Goal: Information Seeking & Learning: Learn about a topic

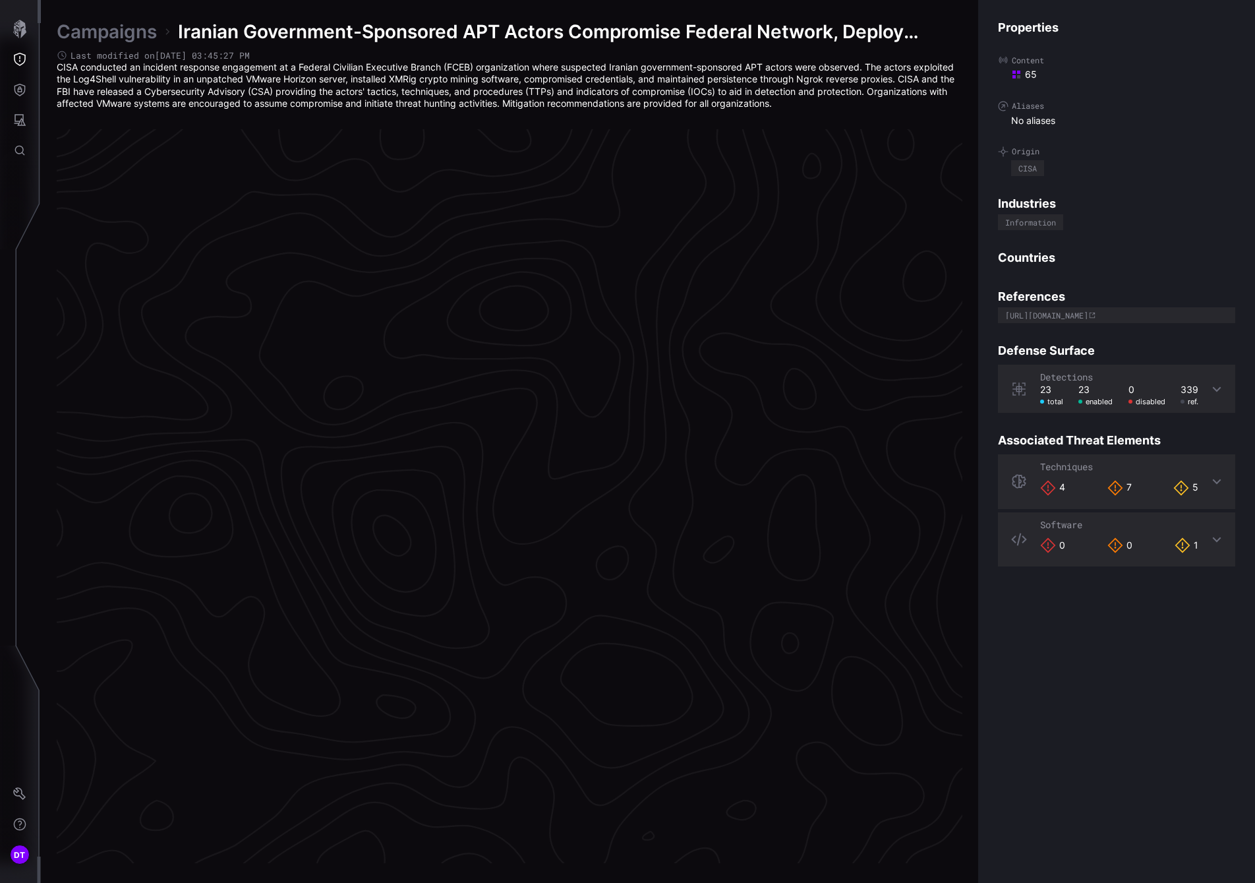
scroll to position [2620, 582]
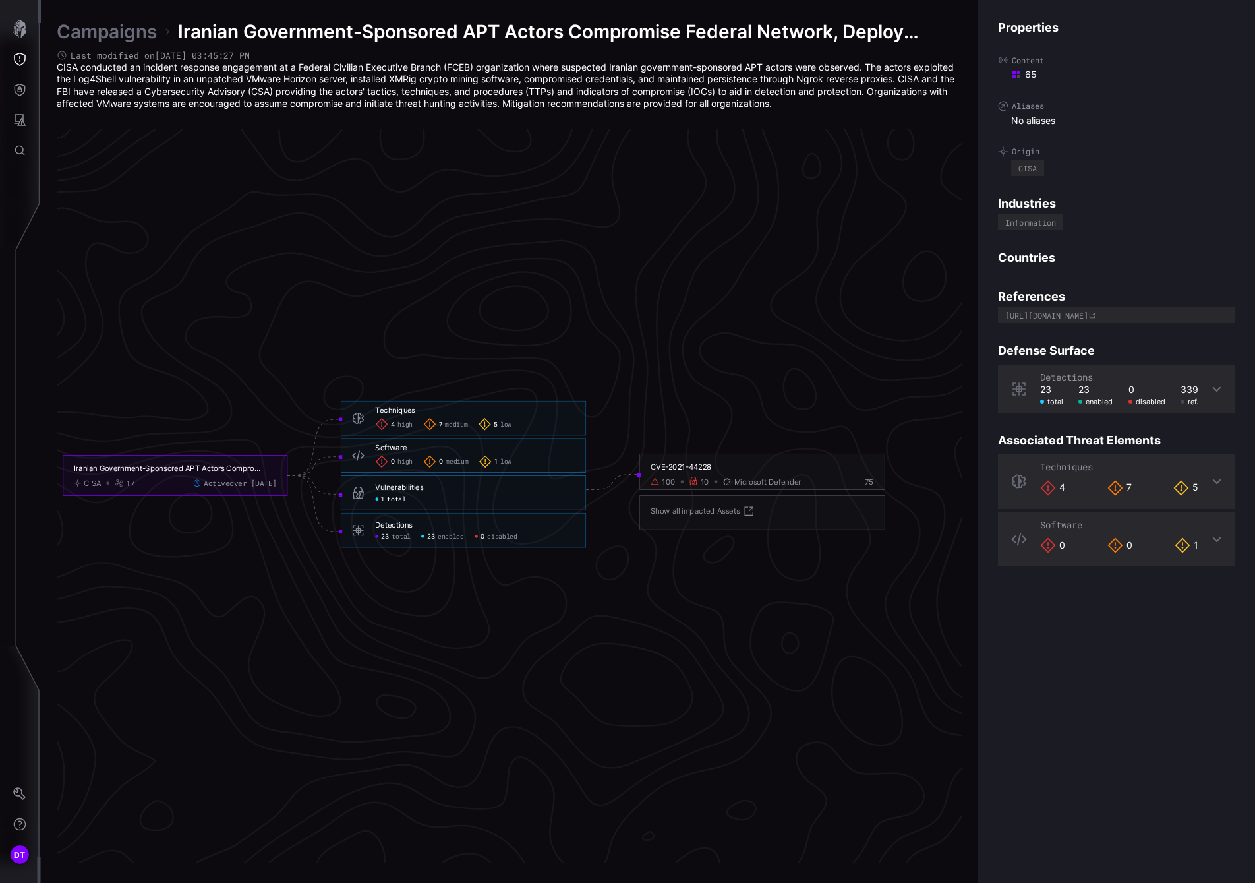
click at [401, 425] on span "high" at bounding box center [405, 424] width 15 height 9
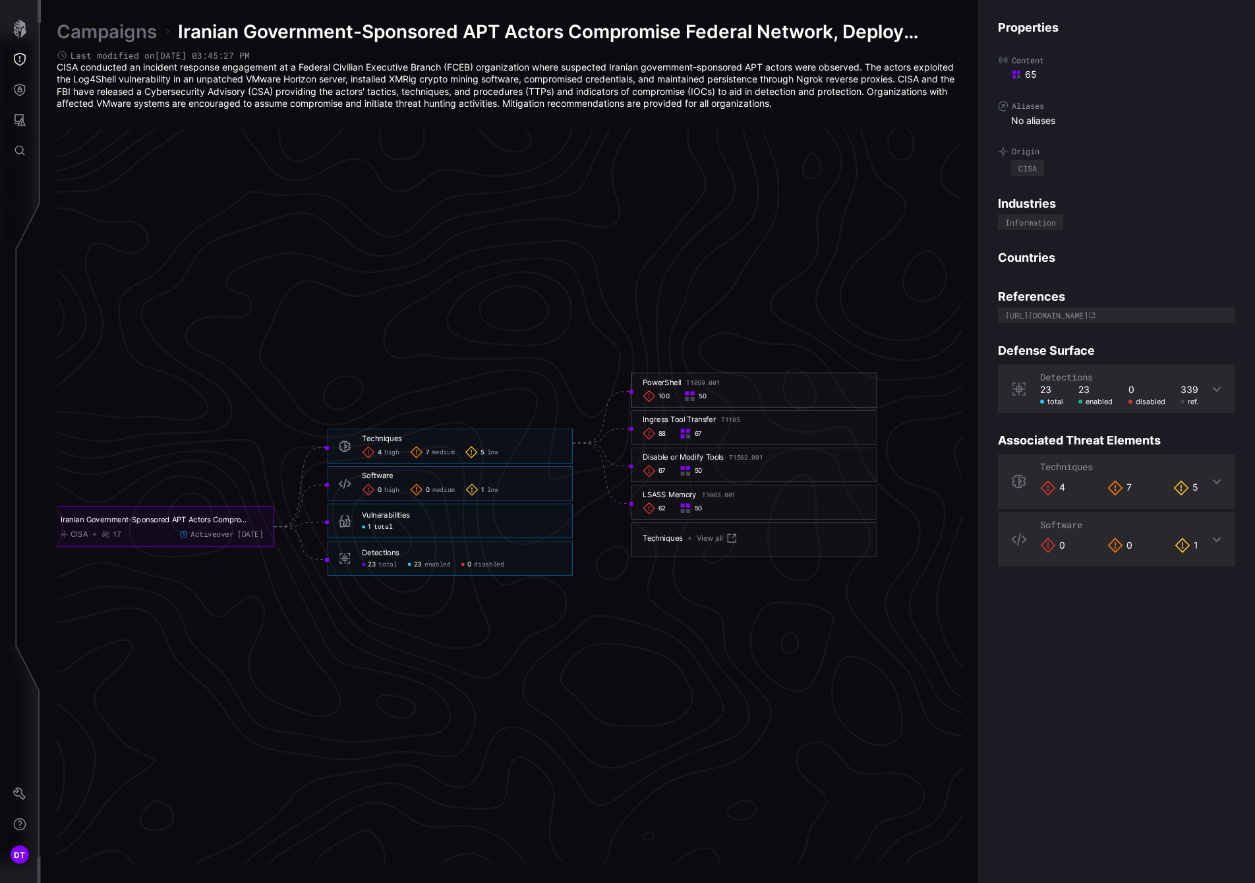
click at [664, 395] on span "100" at bounding box center [665, 396] width 12 height 9
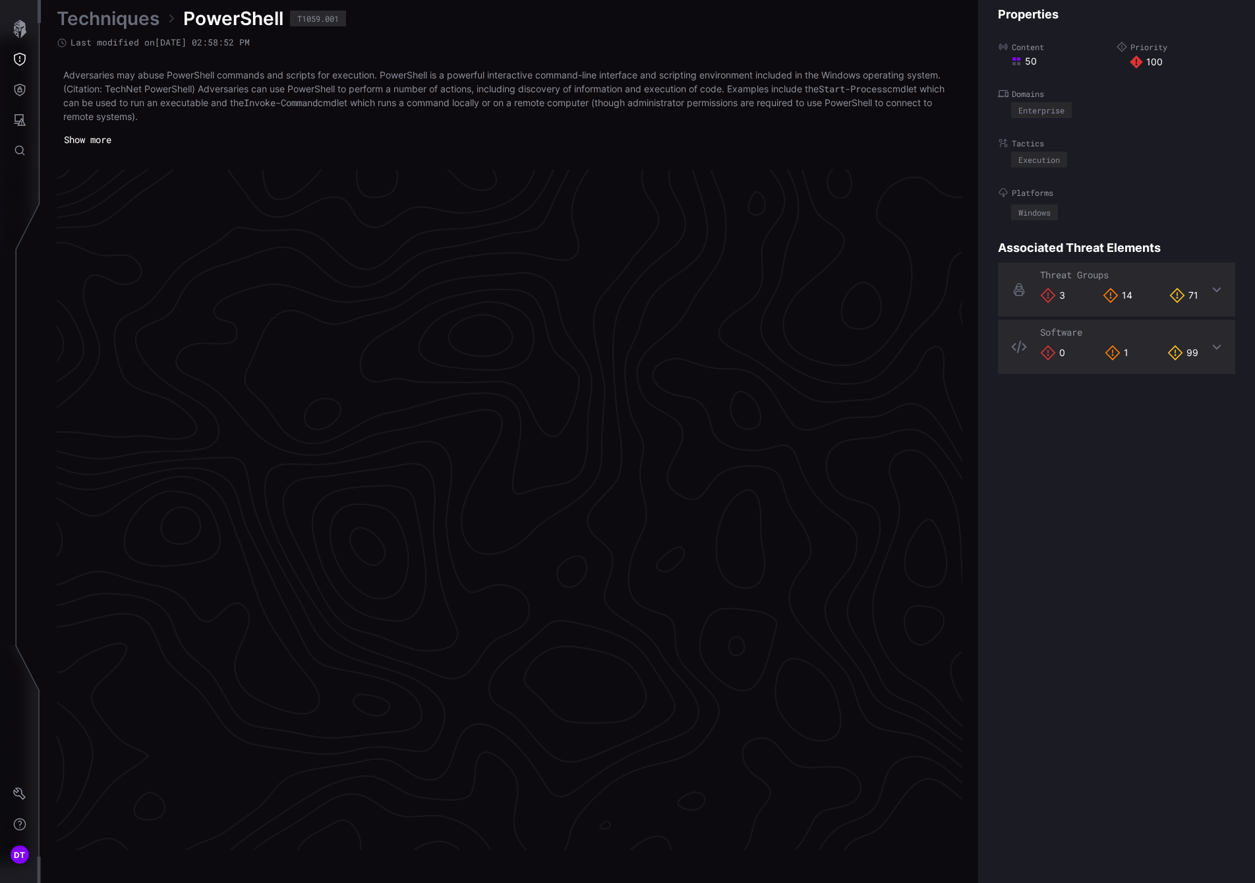
scroll to position [2632, 541]
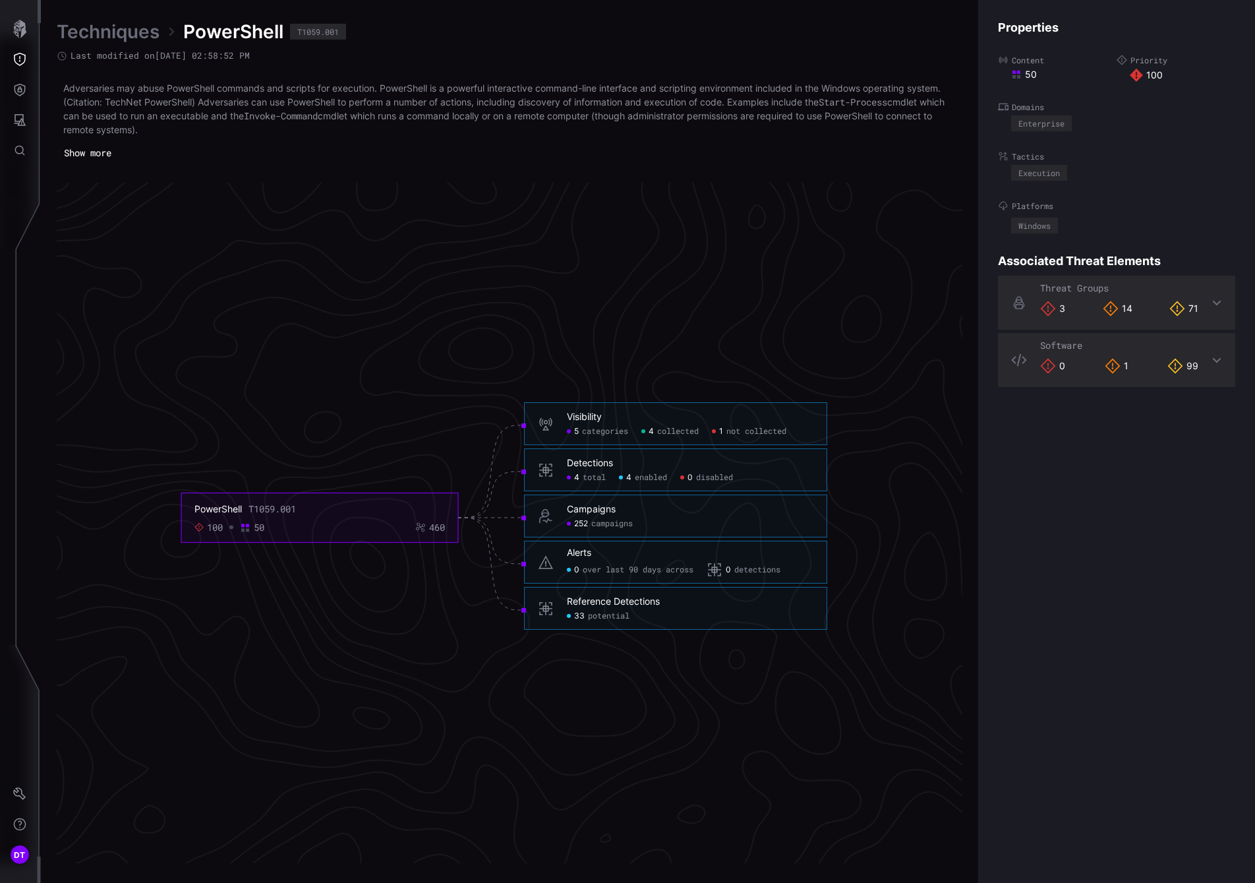
click at [738, 430] on span "not collected" at bounding box center [756, 432] width 60 height 11
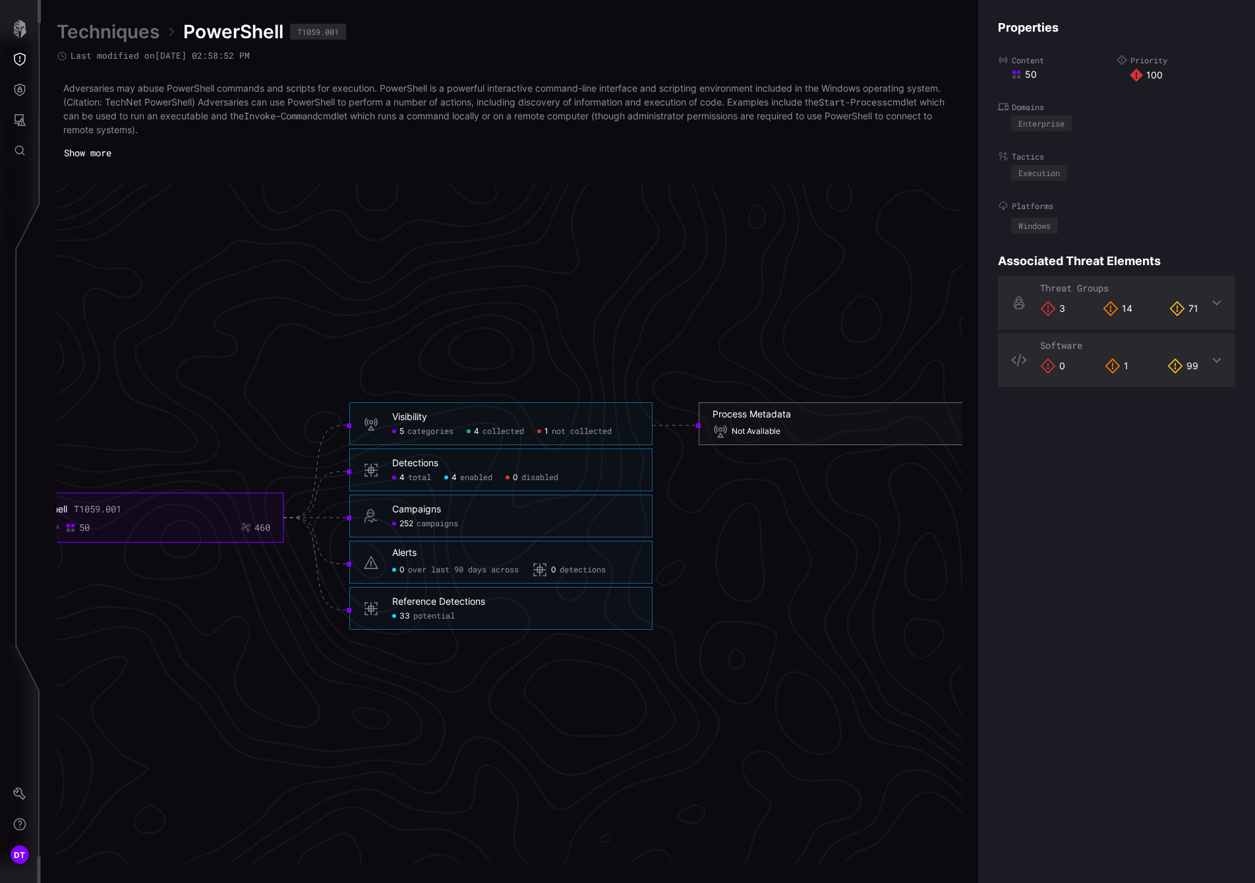
click at [744, 434] on span "Not Available" at bounding box center [756, 432] width 49 height 11
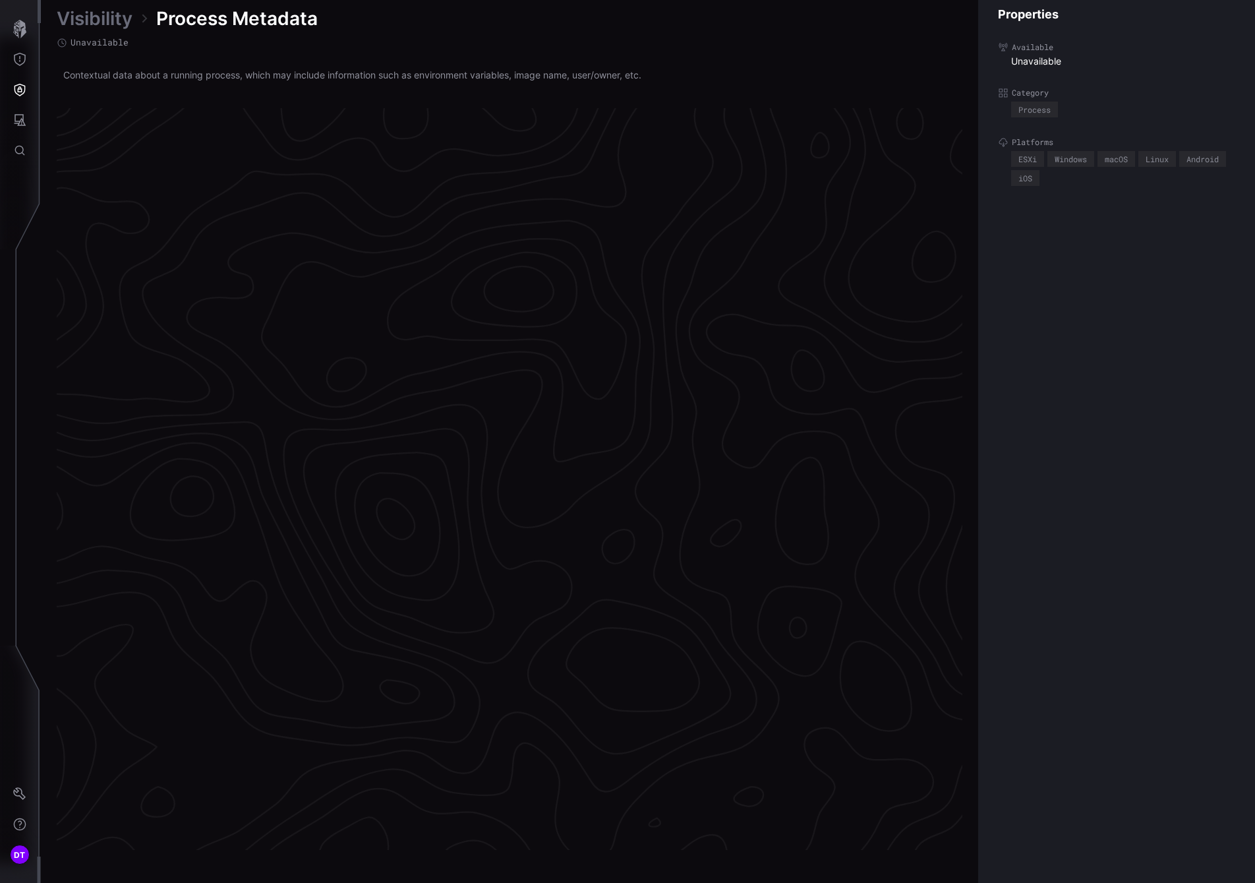
scroll to position [2601, 541]
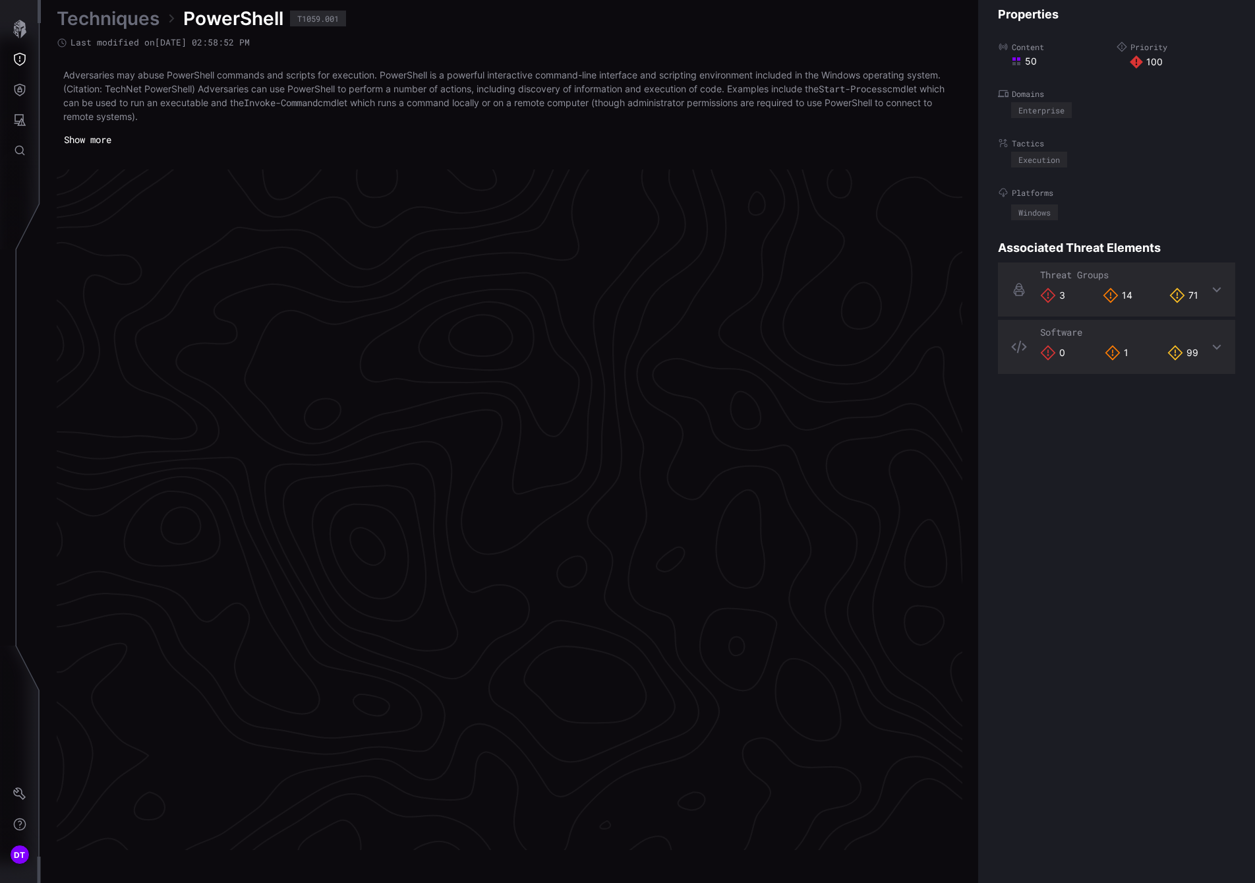
scroll to position [2632, 541]
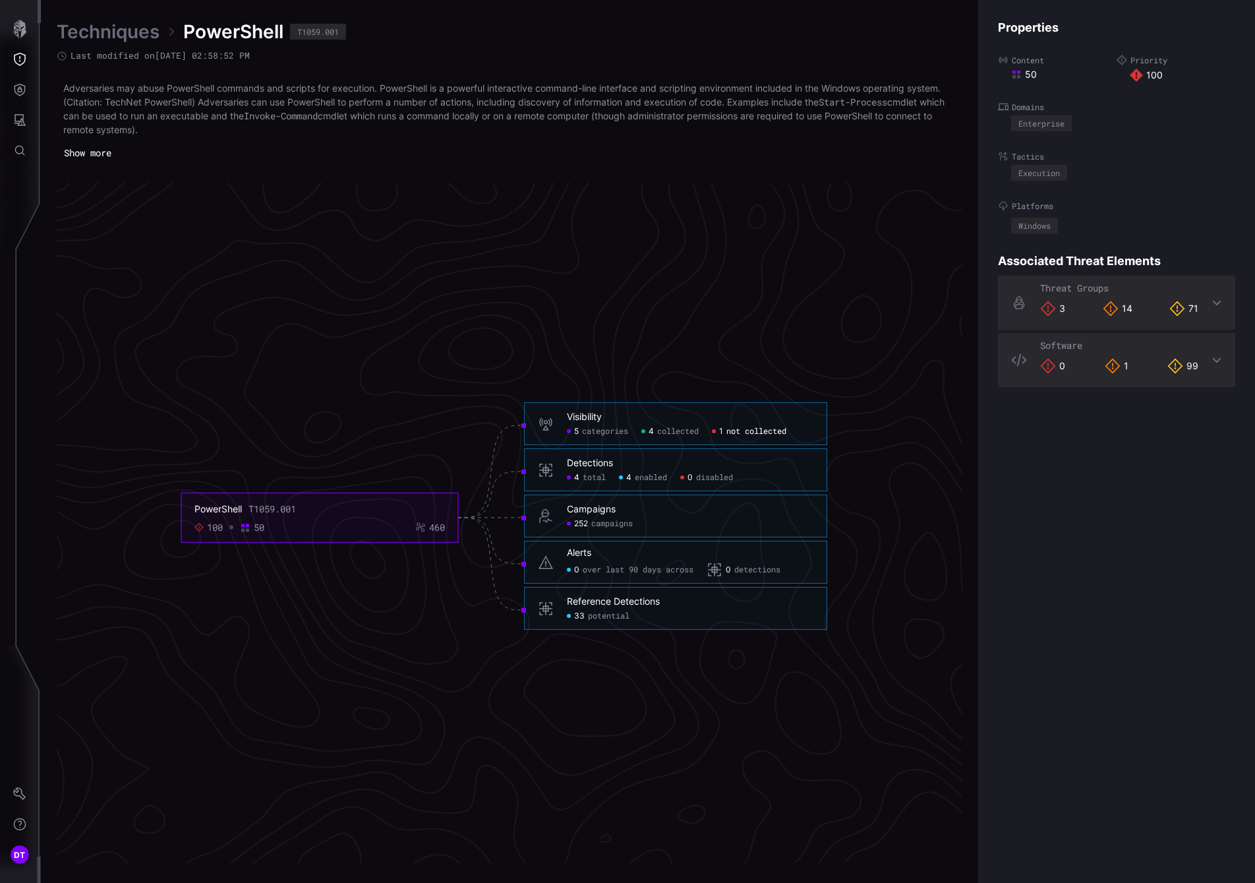
click at [732, 431] on span "not collected" at bounding box center [756, 432] width 60 height 11
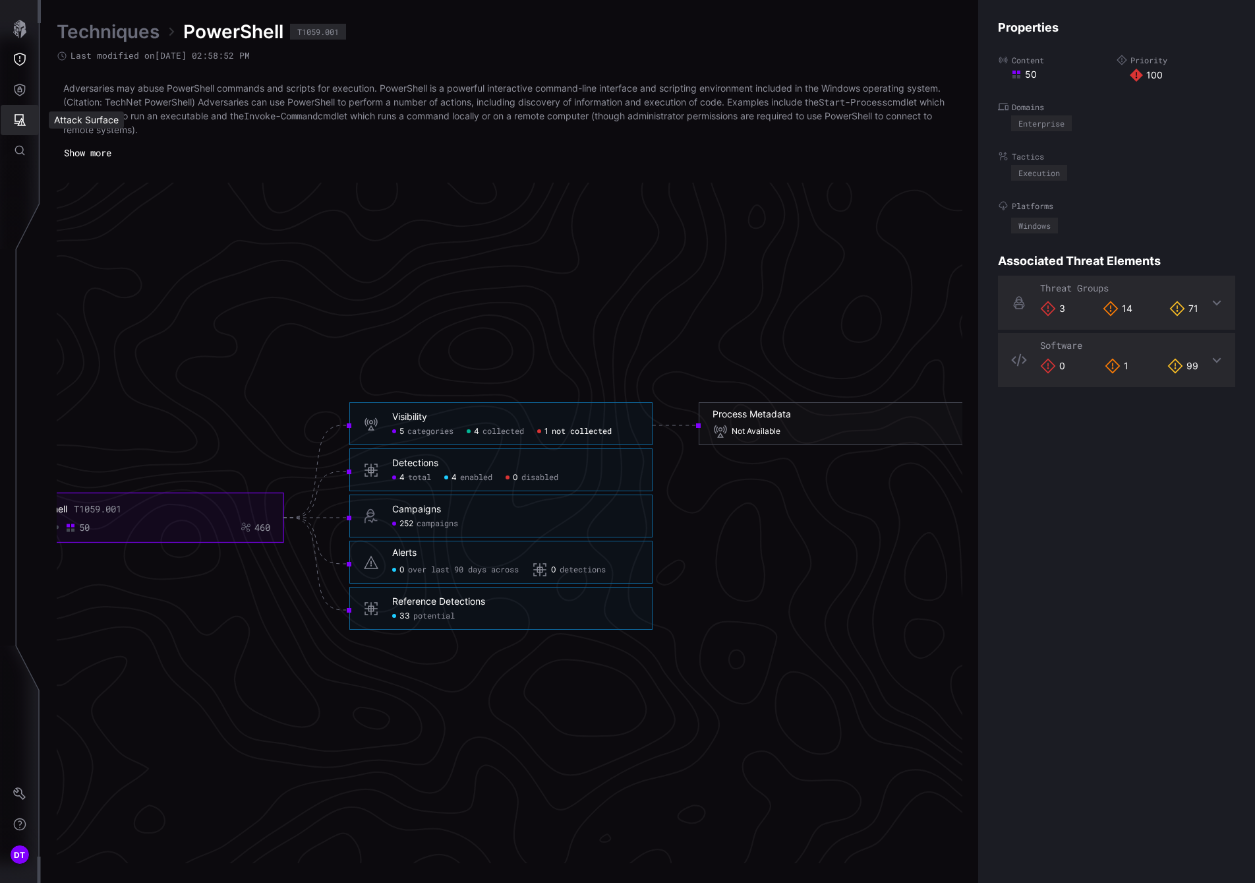
click at [22, 121] on icon "Attack Surface" at bounding box center [19, 119] width 13 height 13
click at [17, 83] on div at bounding box center [627, 441] width 1255 height 883
click at [18, 90] on icon "Defense Surface" at bounding box center [20, 90] width 11 height 13
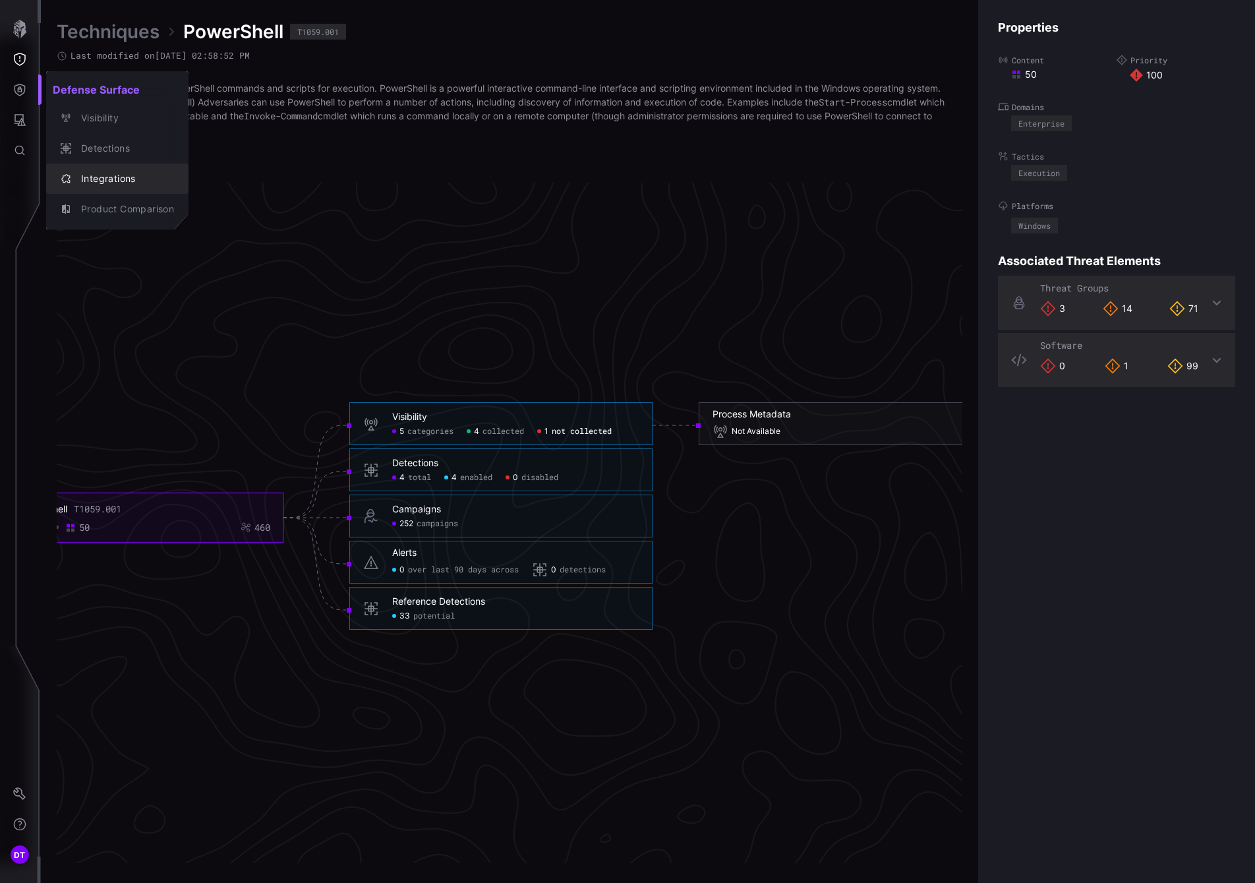
click at [80, 180] on div "Integrations" at bounding box center [124, 179] width 100 height 16
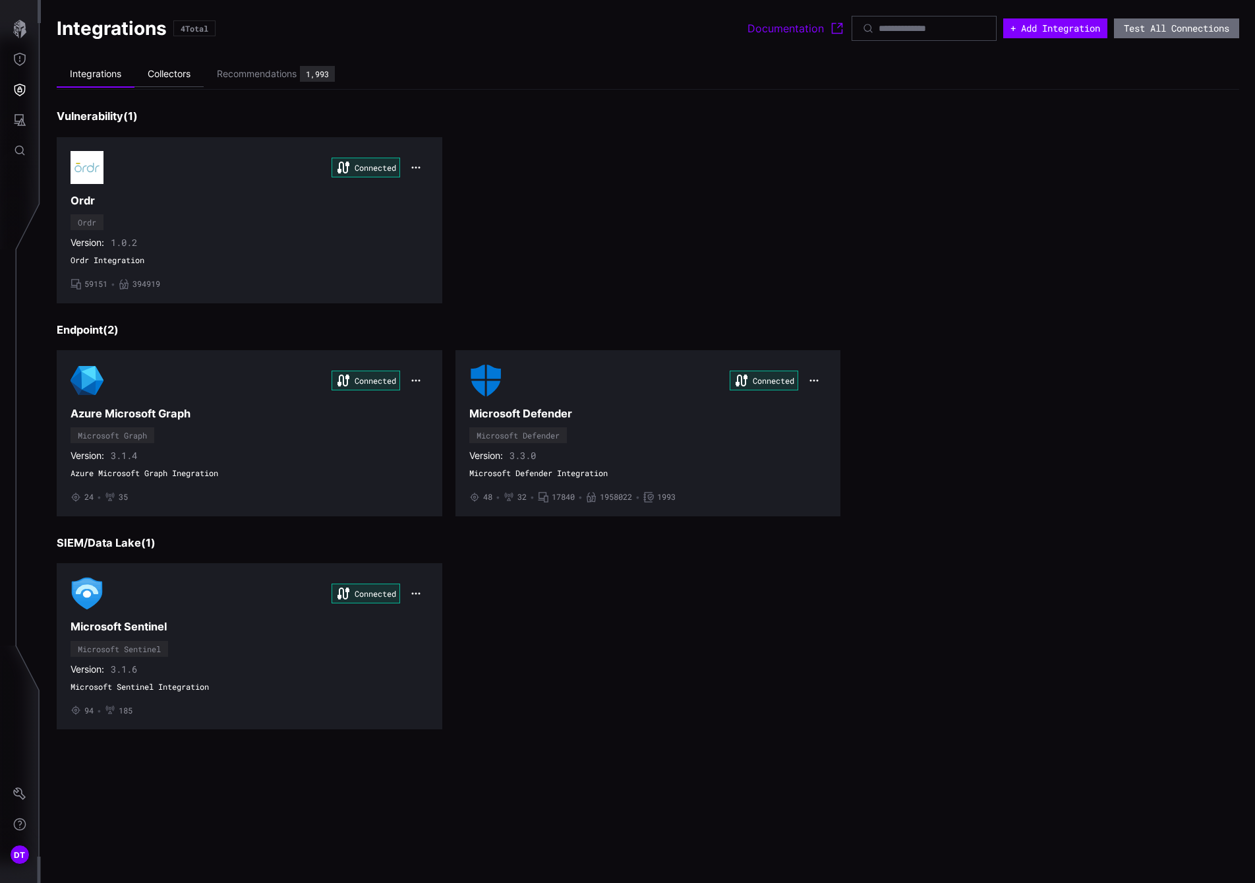
click at [172, 76] on li "Collectors" at bounding box center [168, 74] width 69 height 26
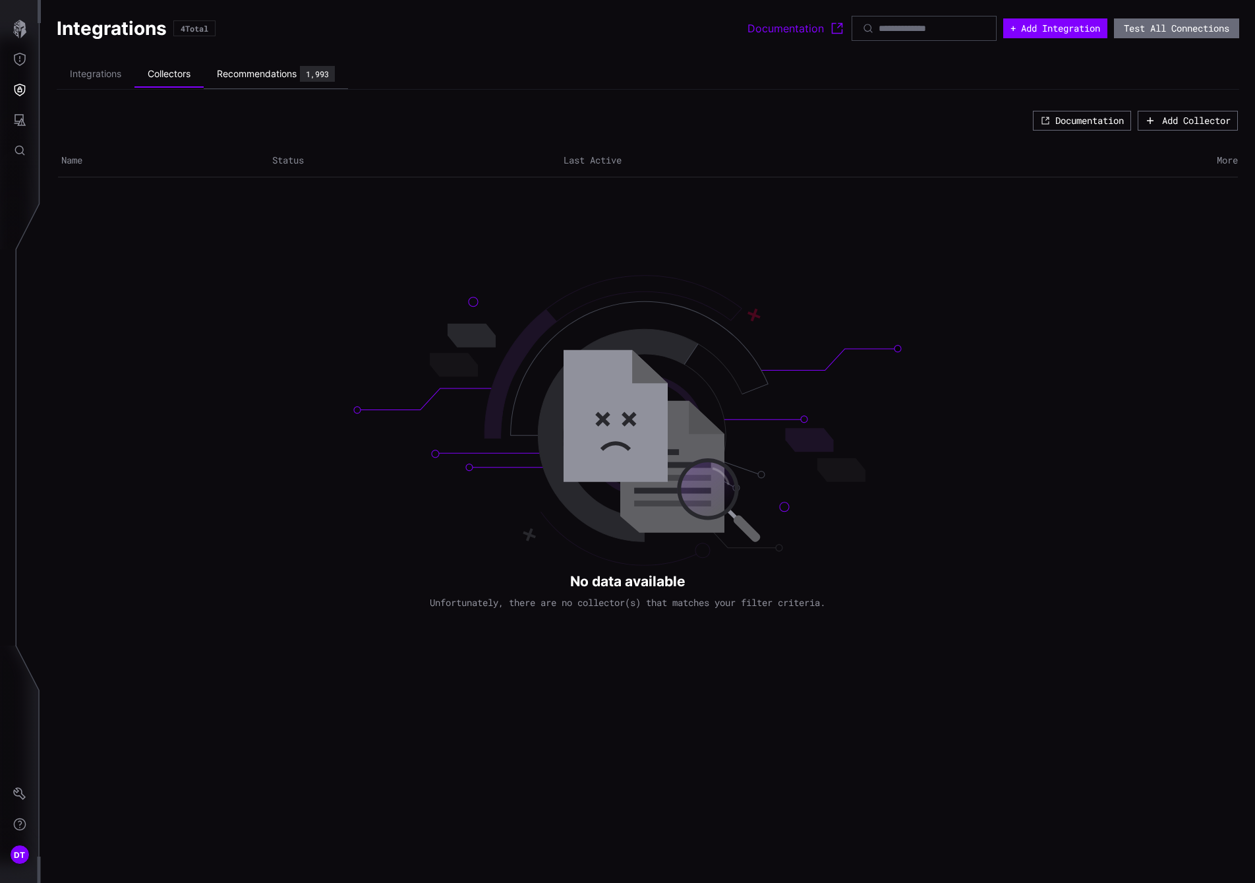
click at [245, 71] on div "Recommendations" at bounding box center [257, 74] width 80 height 12
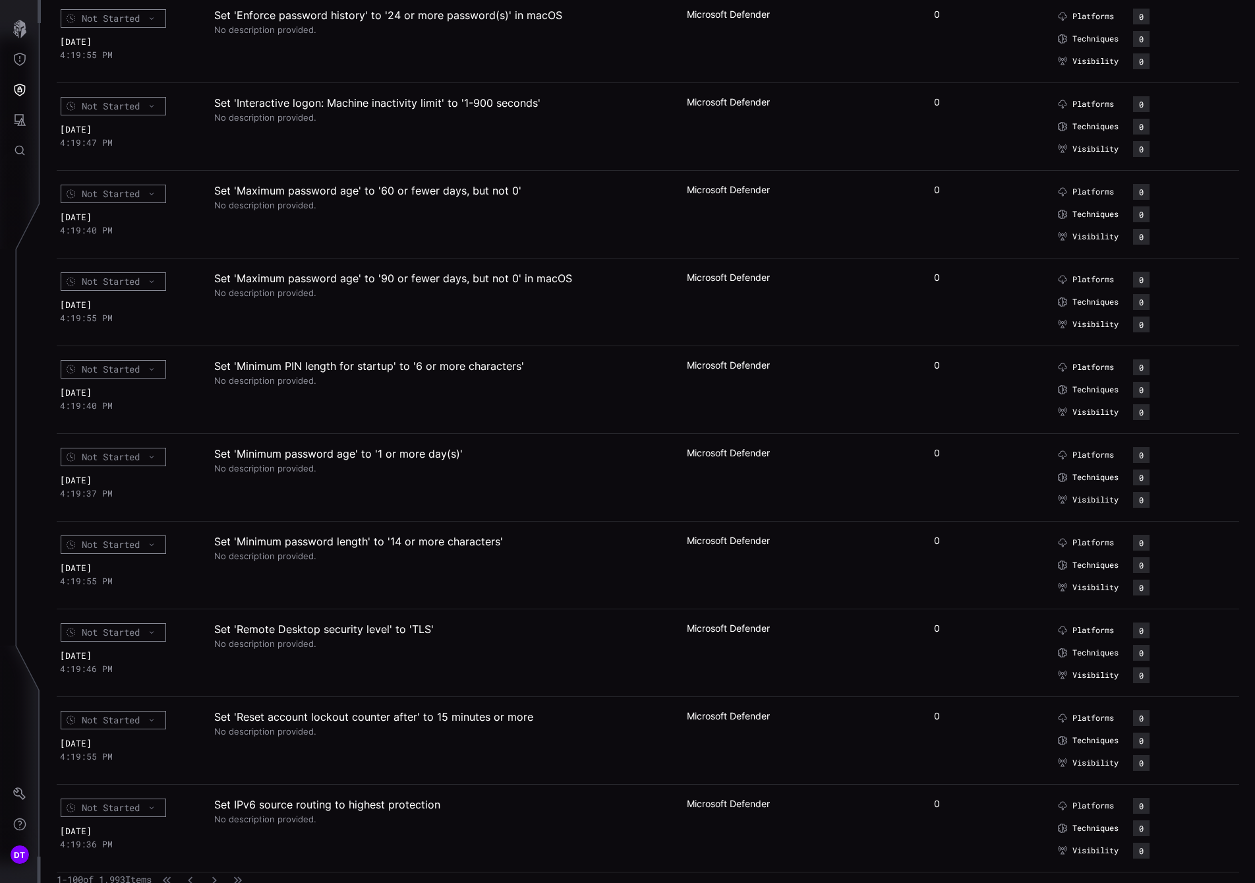
scroll to position [8045, 0]
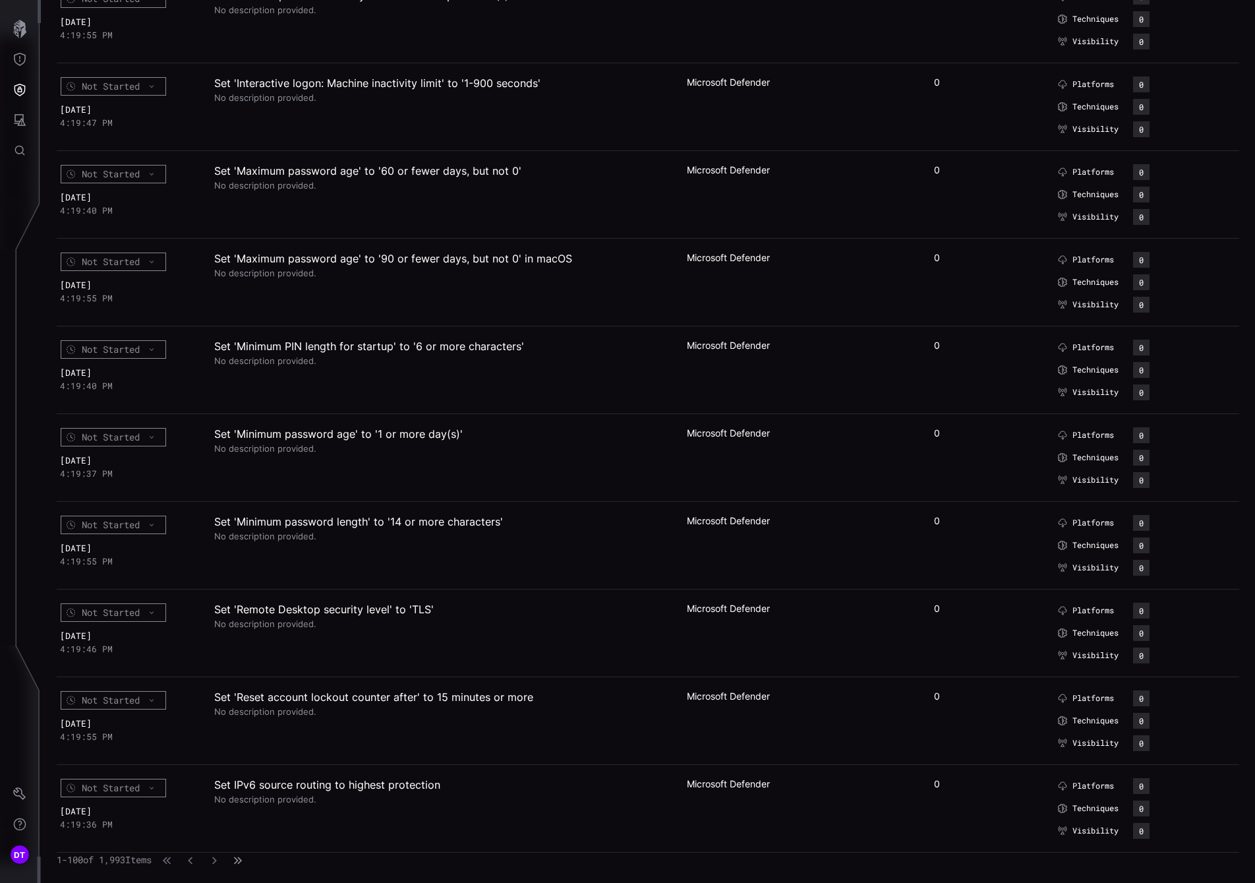
click at [243, 863] on icon "button" at bounding box center [237, 860] width 9 height 9
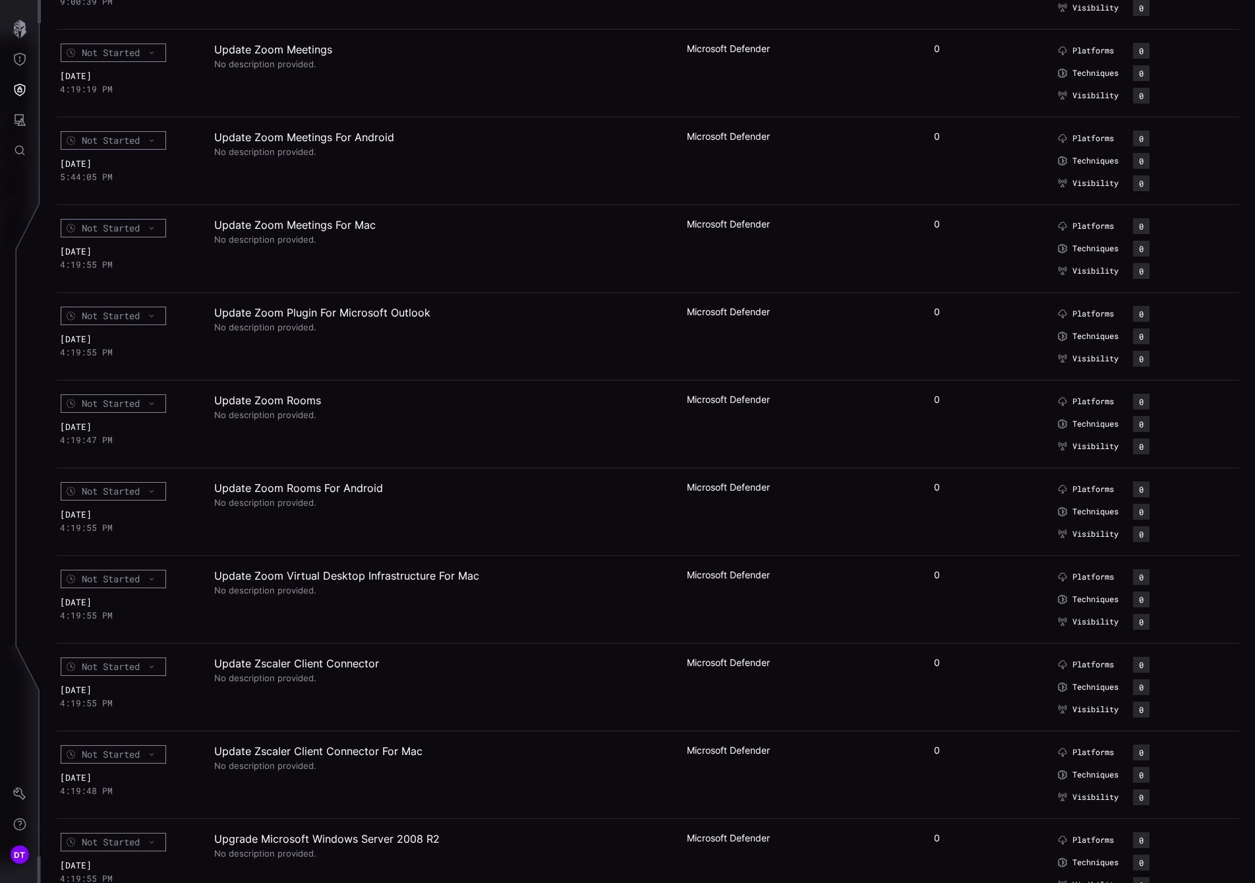
scroll to position [7431, 0]
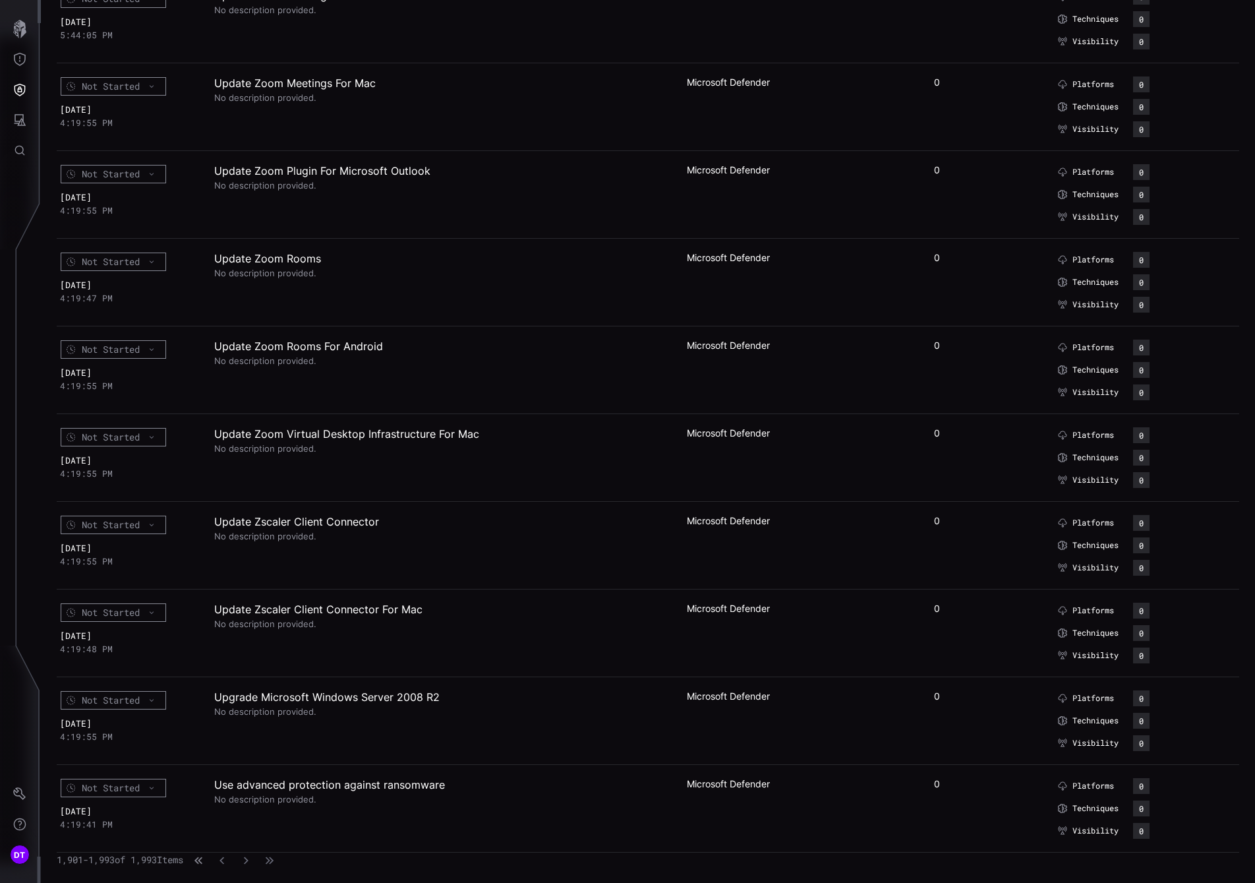
click at [199, 861] on icon "button" at bounding box center [196, 859] width 5 height 7
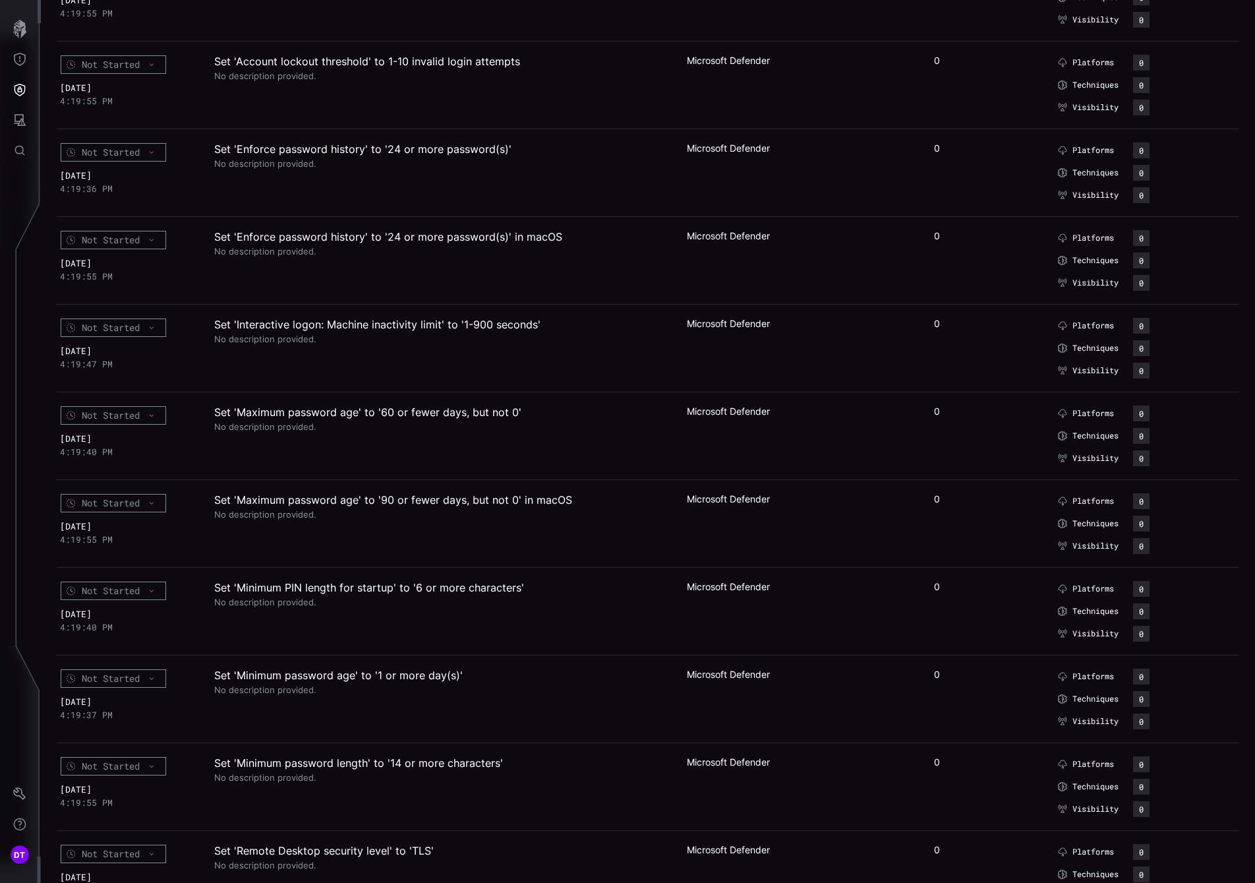
scroll to position [8045, 0]
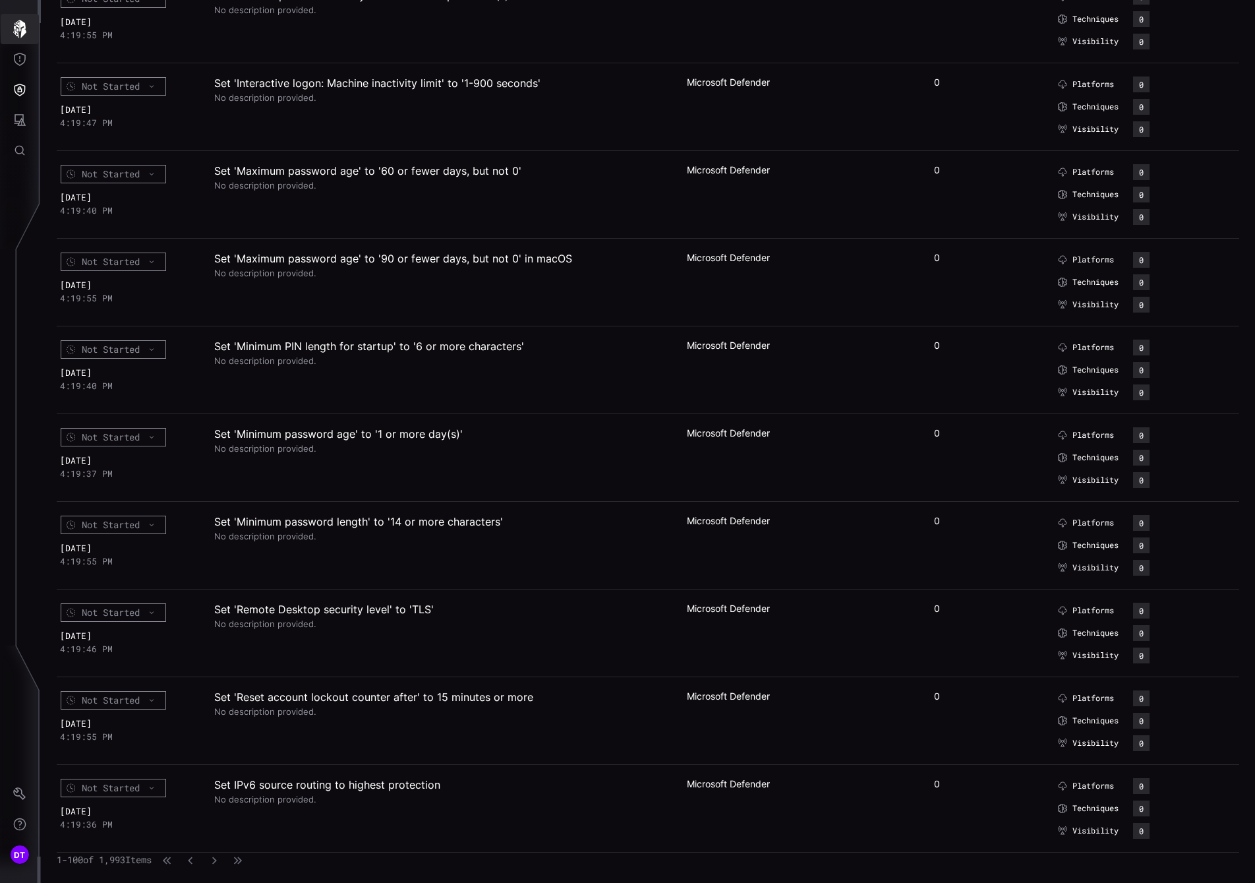
click at [21, 32] on icon "button" at bounding box center [20, 29] width 18 height 18
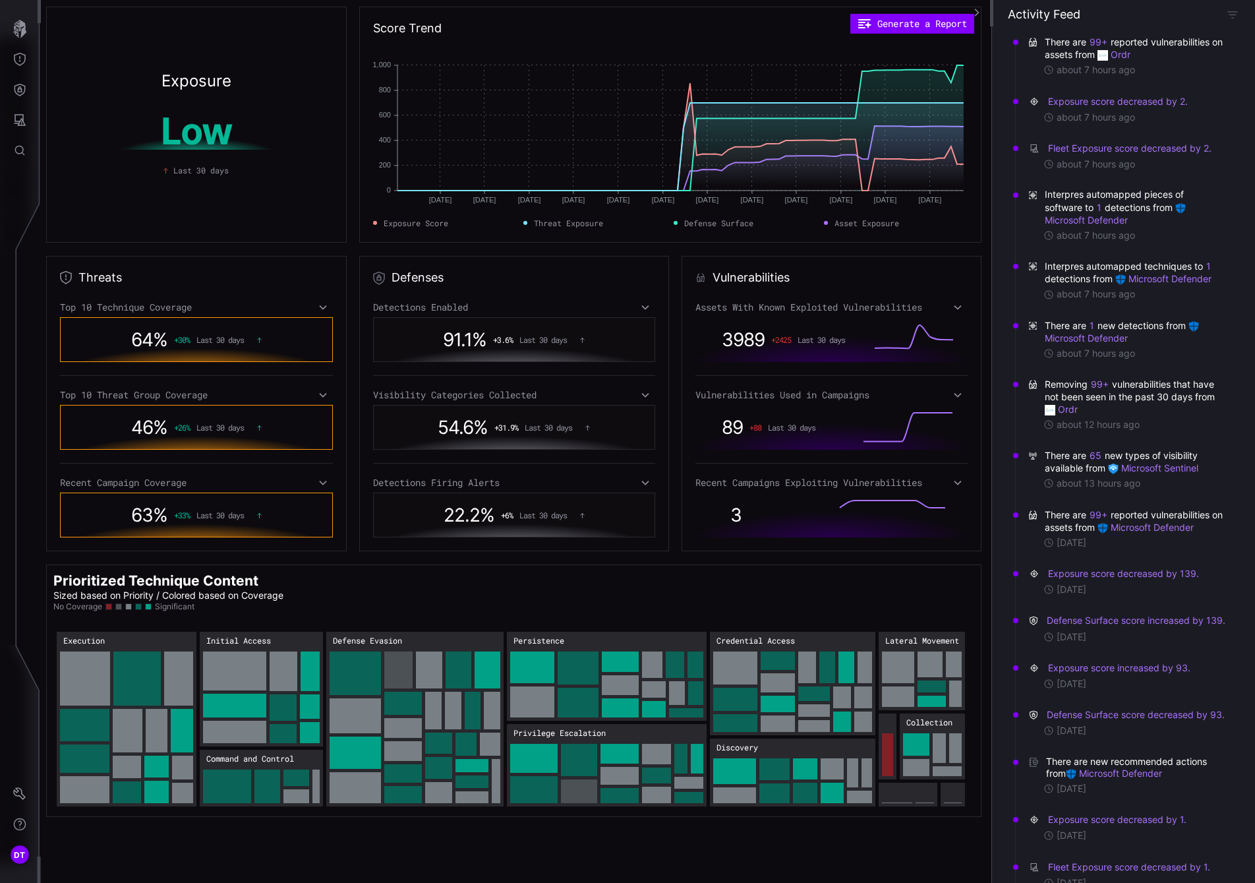
click at [641, 310] on icon at bounding box center [645, 307] width 9 height 11
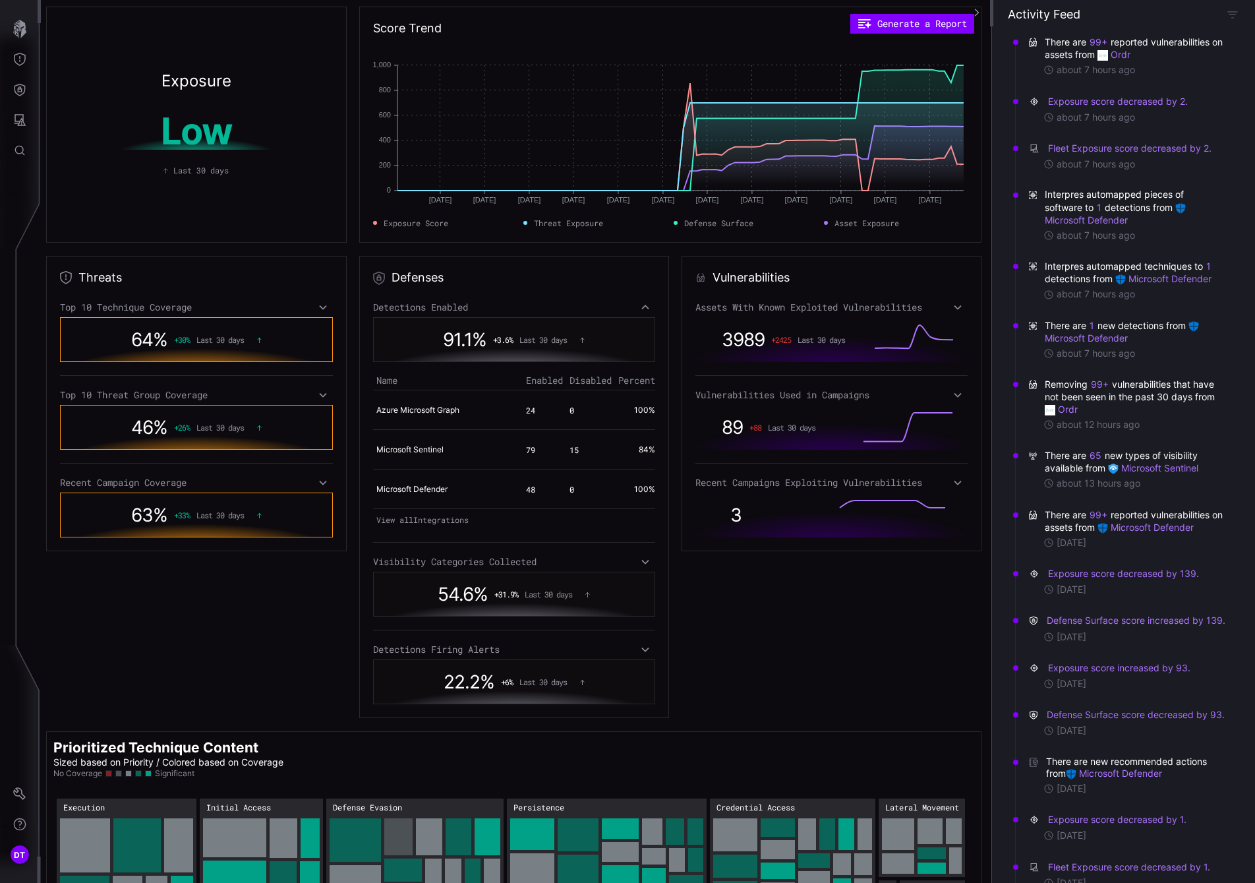
click at [570, 453] on span "15" at bounding box center [574, 449] width 9 height 11
click at [427, 455] on td "Microsoft Sentinel" at bounding box center [448, 450] width 150 height 40
click at [425, 451] on link "Microsoft Sentinel" at bounding box center [409, 449] width 67 height 10
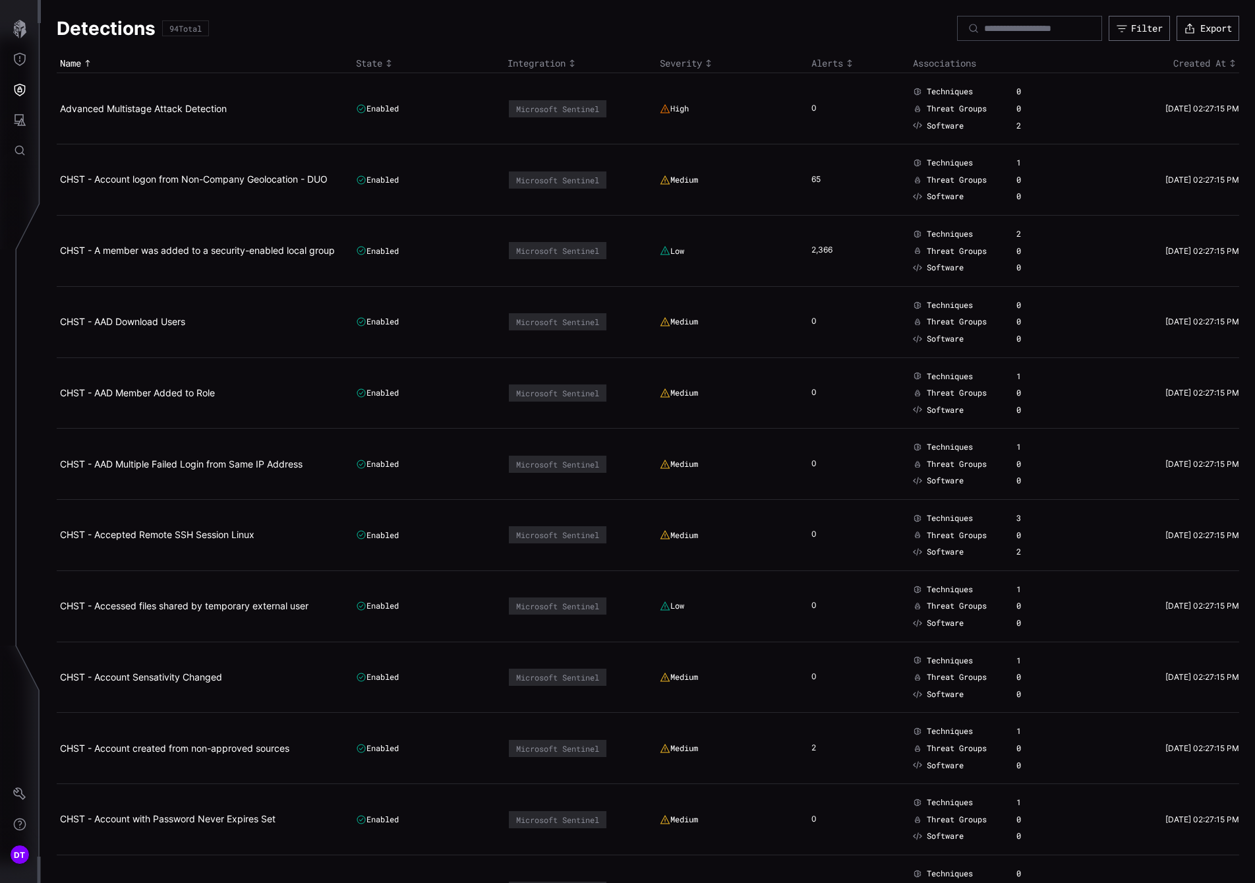
click at [387, 65] on icon "Toggle sort direction" at bounding box center [389, 63] width 11 height 11
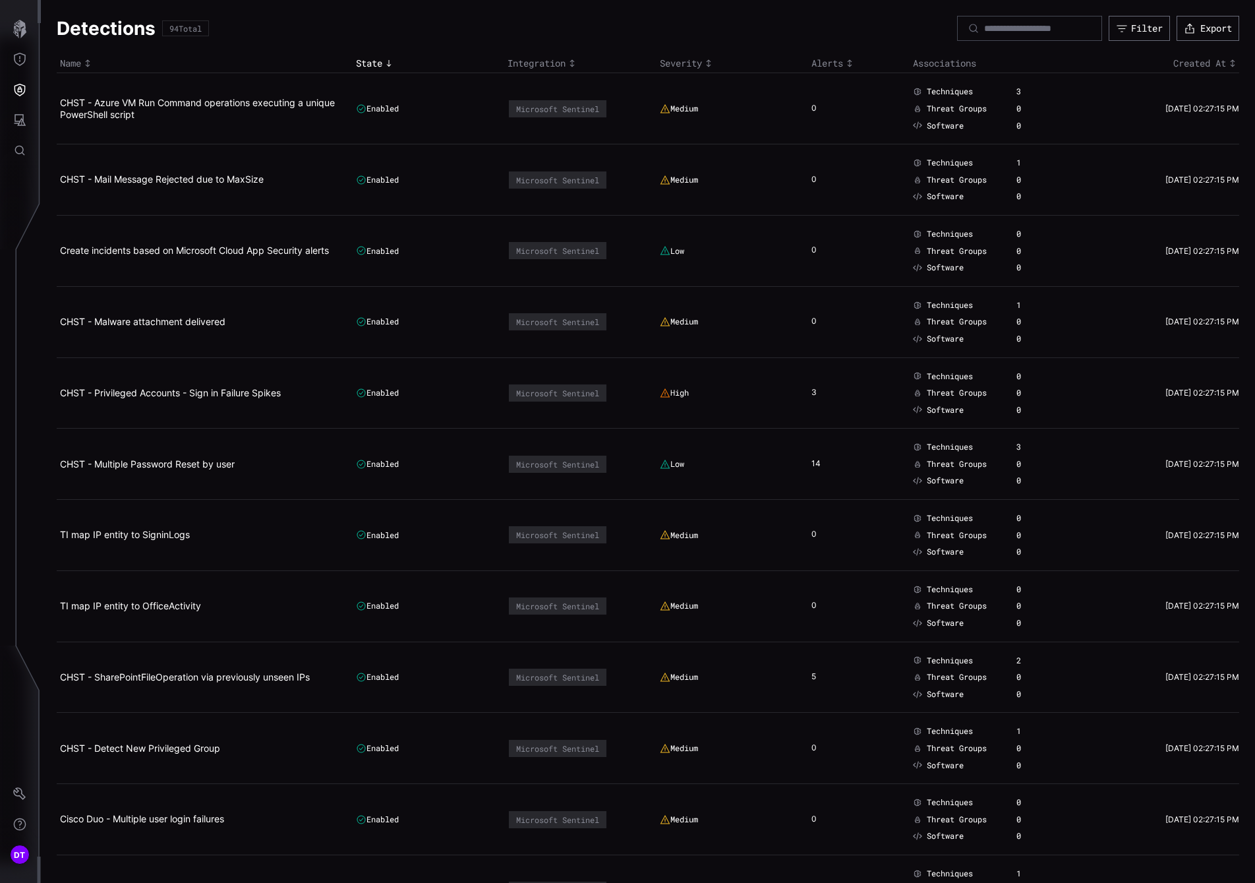
click at [387, 65] on icon "Toggle sort direction" at bounding box center [389, 63] width 11 height 11
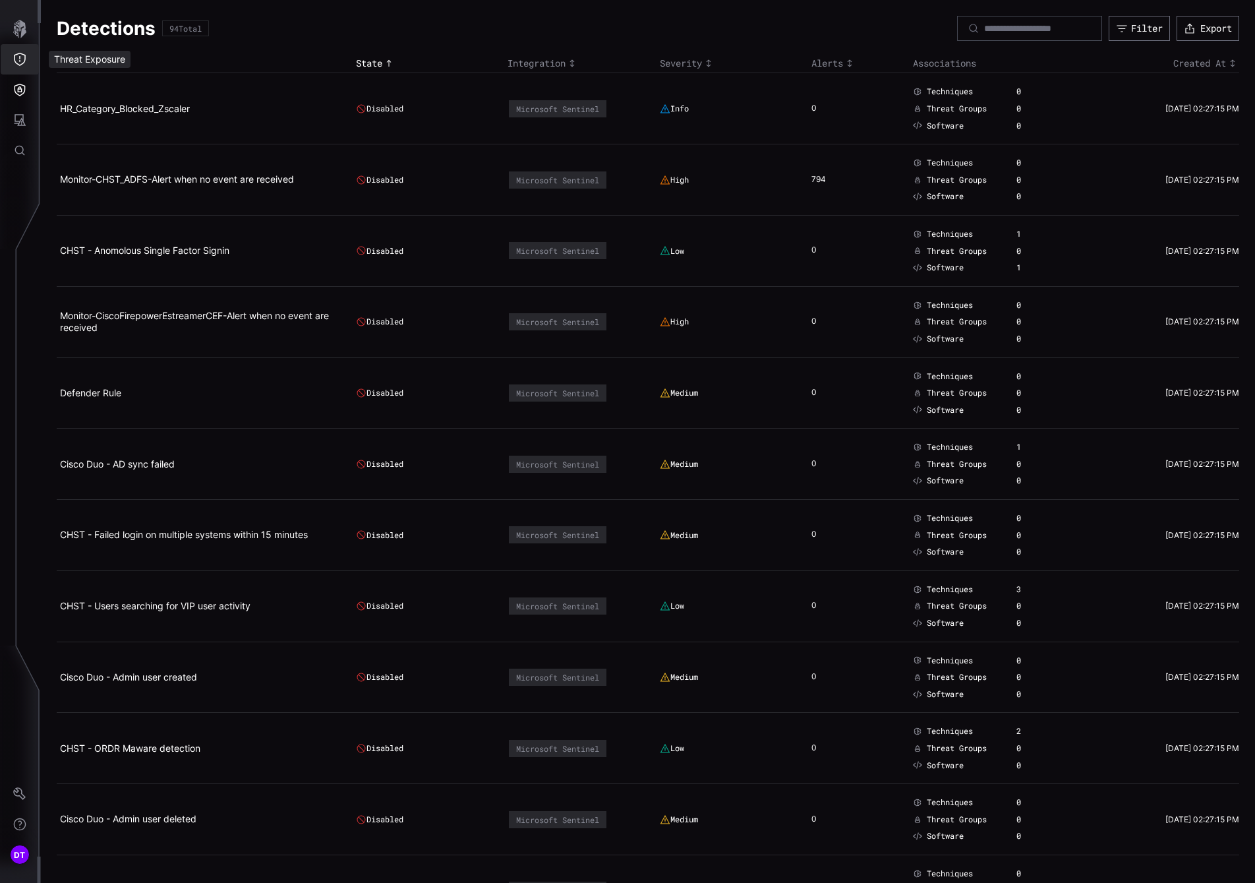
click at [21, 61] on icon "Threat Exposure" at bounding box center [19, 59] width 13 height 13
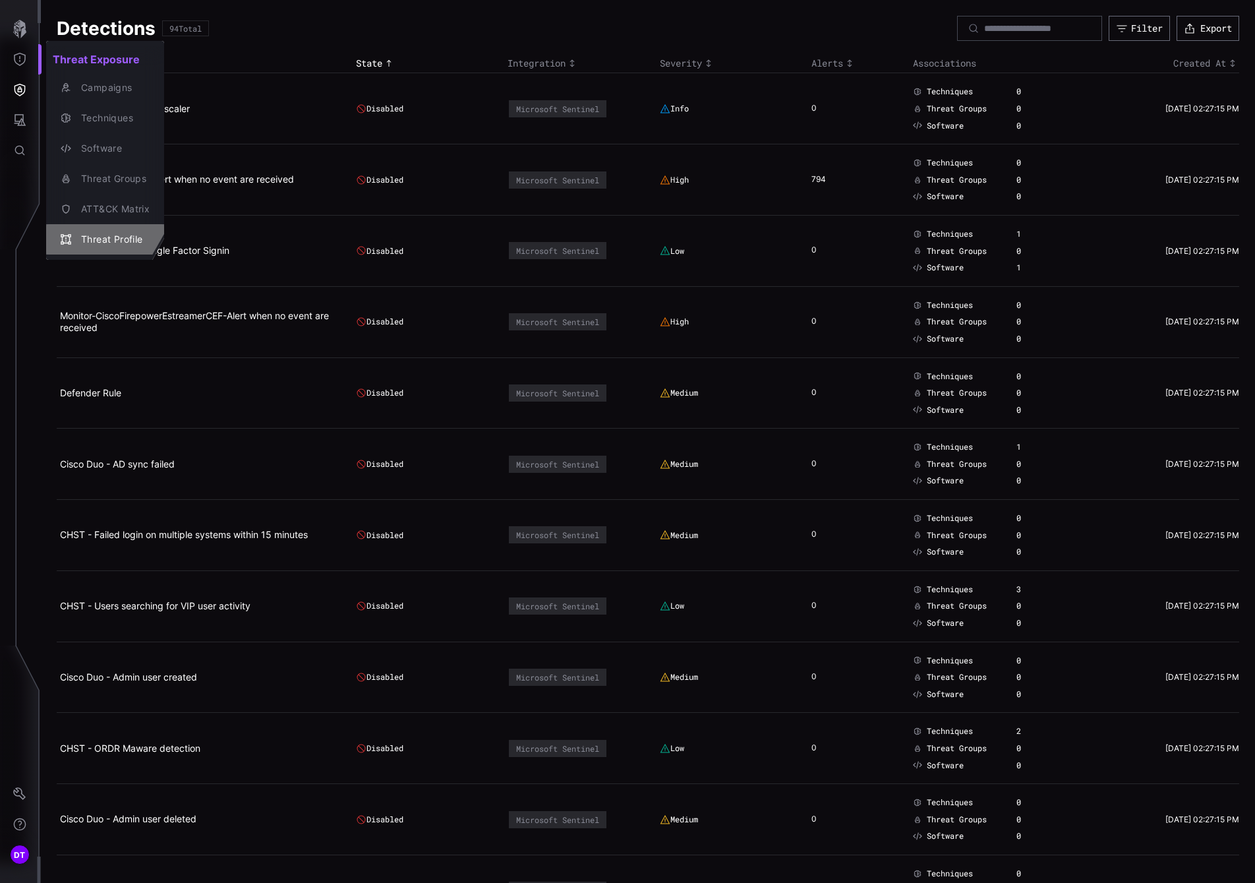
click at [94, 241] on div "Threat Profile" at bounding box center [111, 239] width 75 height 16
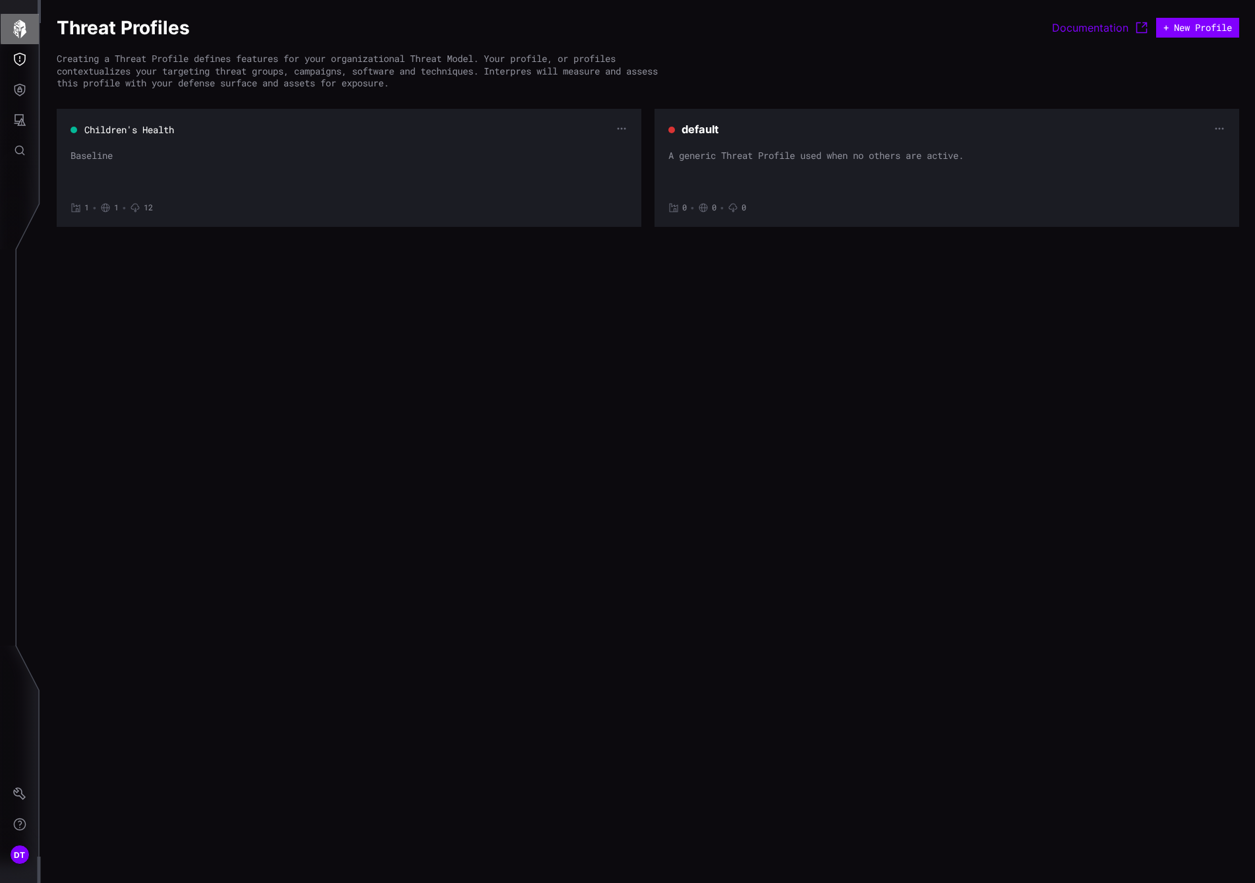
click at [16, 31] on icon "button" at bounding box center [20, 29] width 18 height 18
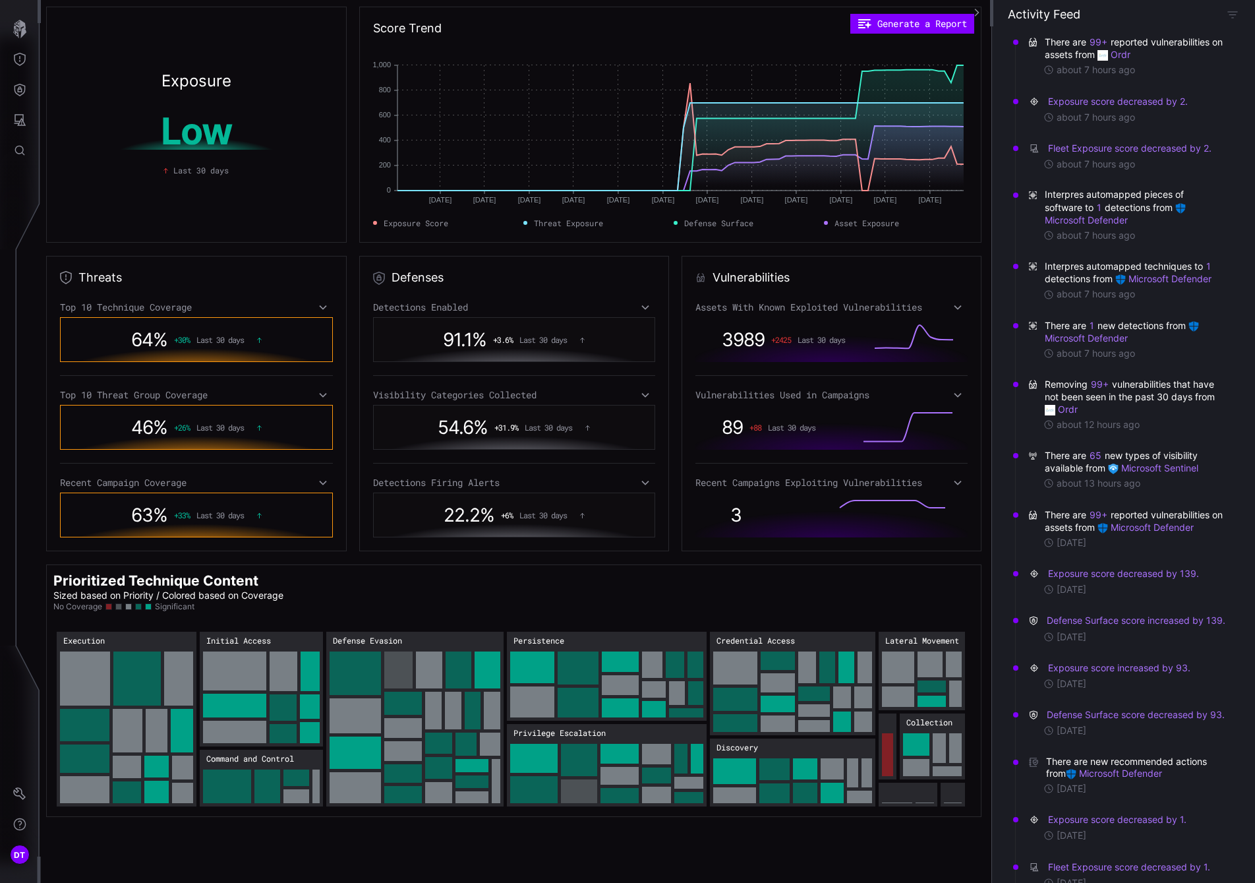
click at [641, 481] on icon at bounding box center [645, 482] width 9 height 11
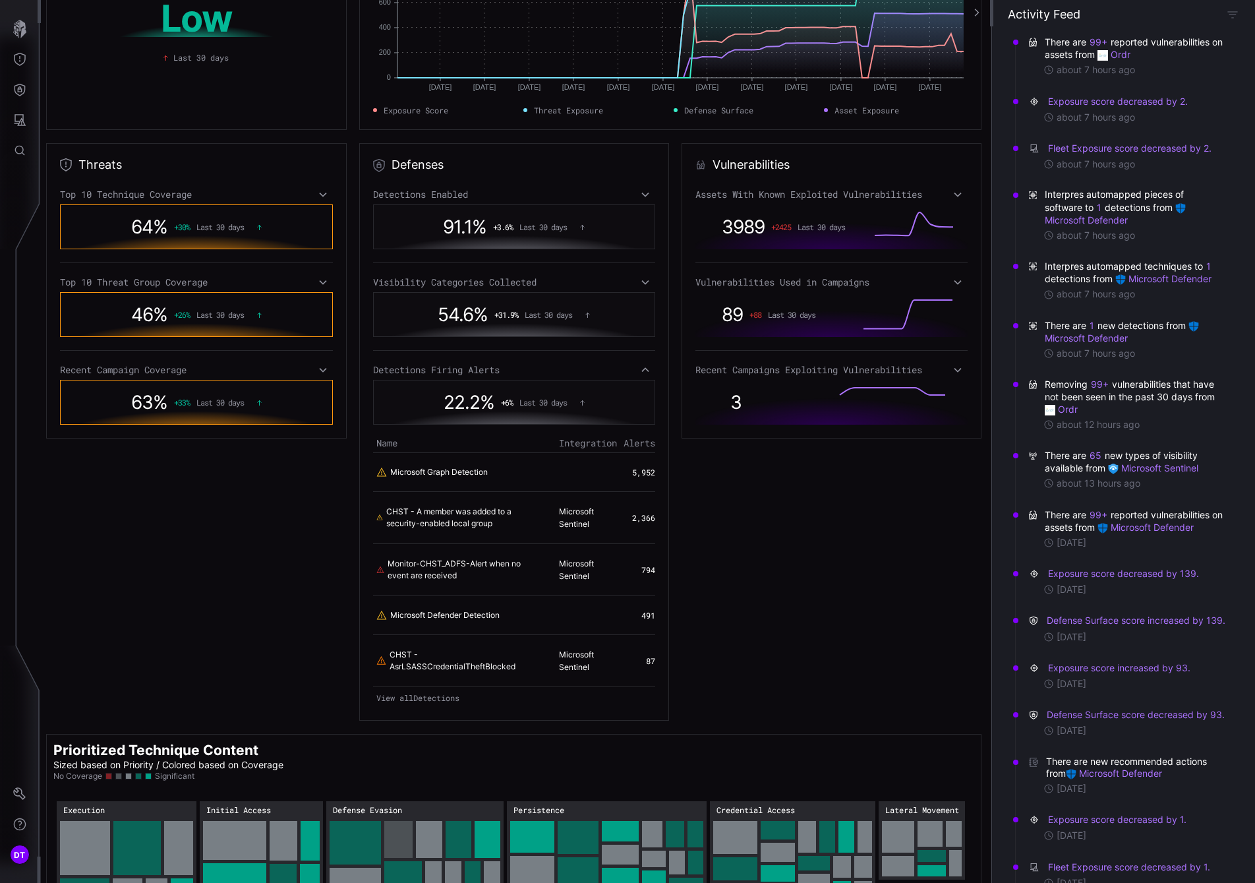
scroll to position [132, 0]
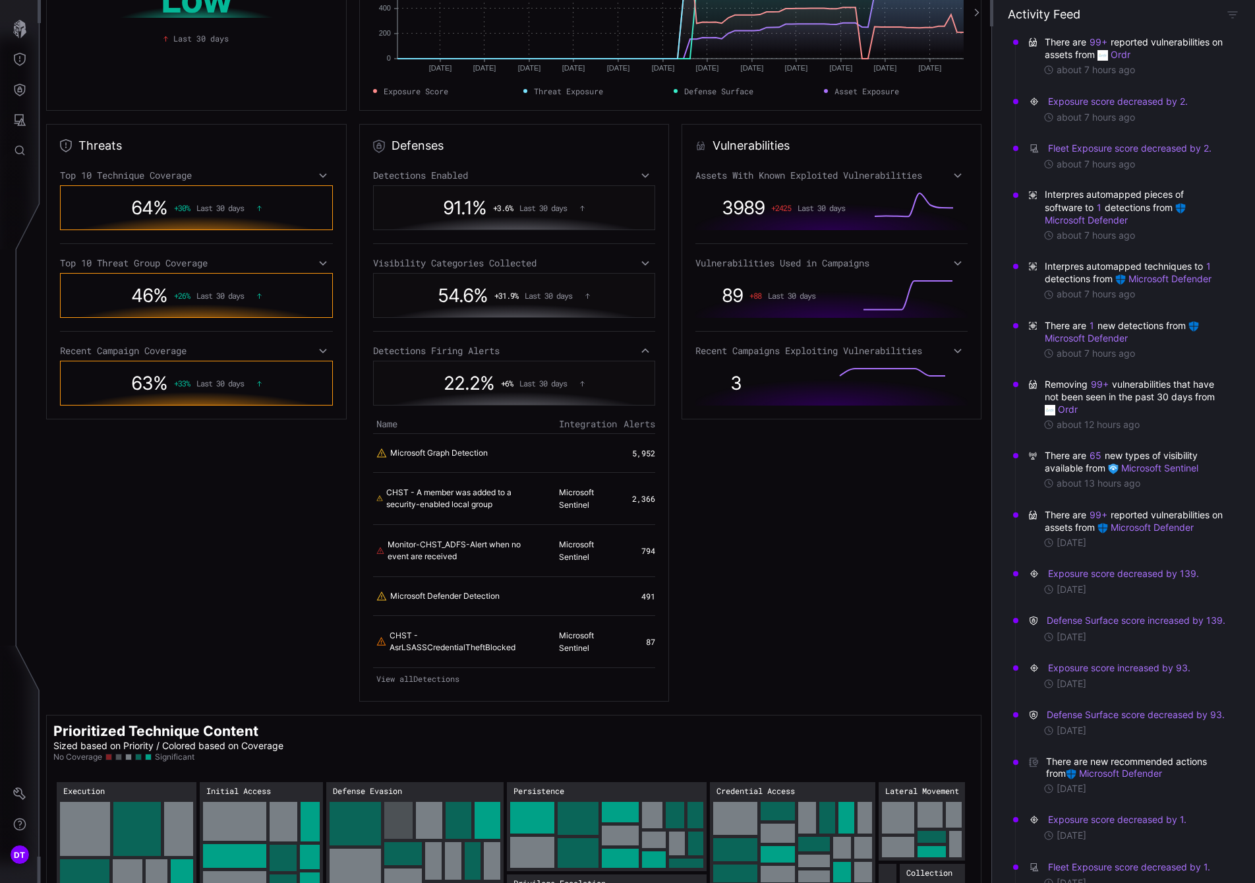
click at [641, 351] on icon at bounding box center [644, 350] width 7 height 5
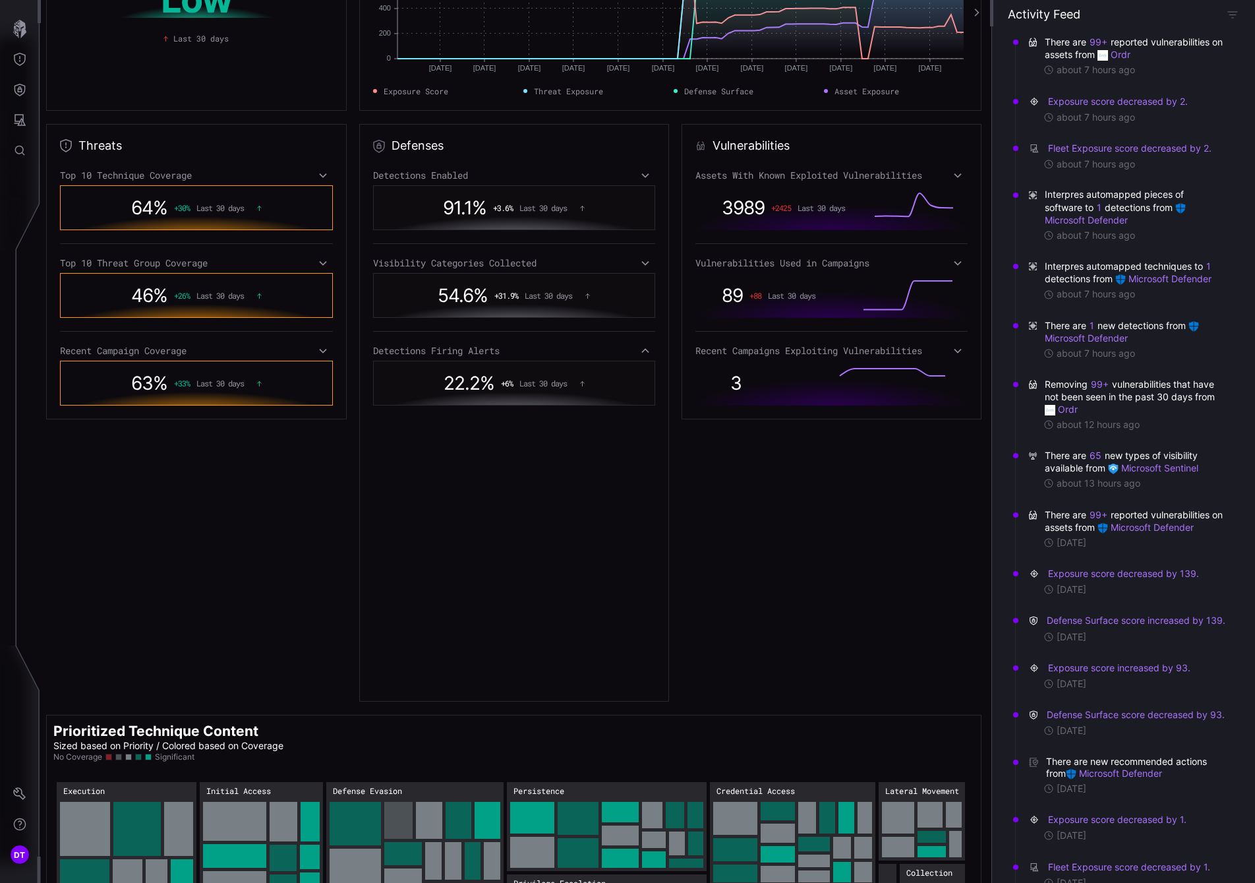
scroll to position [0, 0]
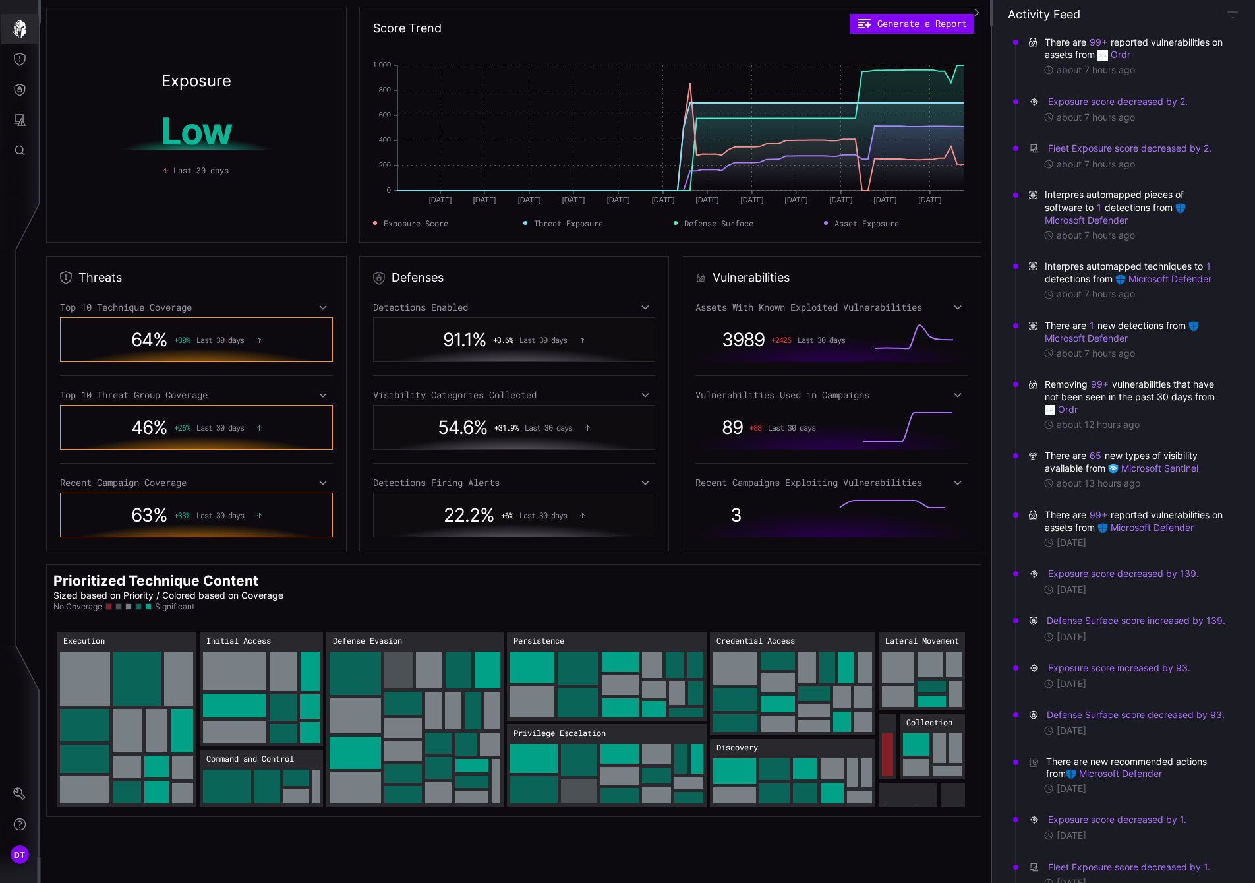
click at [18, 29] on icon "button" at bounding box center [20, 29] width 18 height 18
click at [19, 59] on icon "Threat Exposure" at bounding box center [19, 59] width 13 height 13
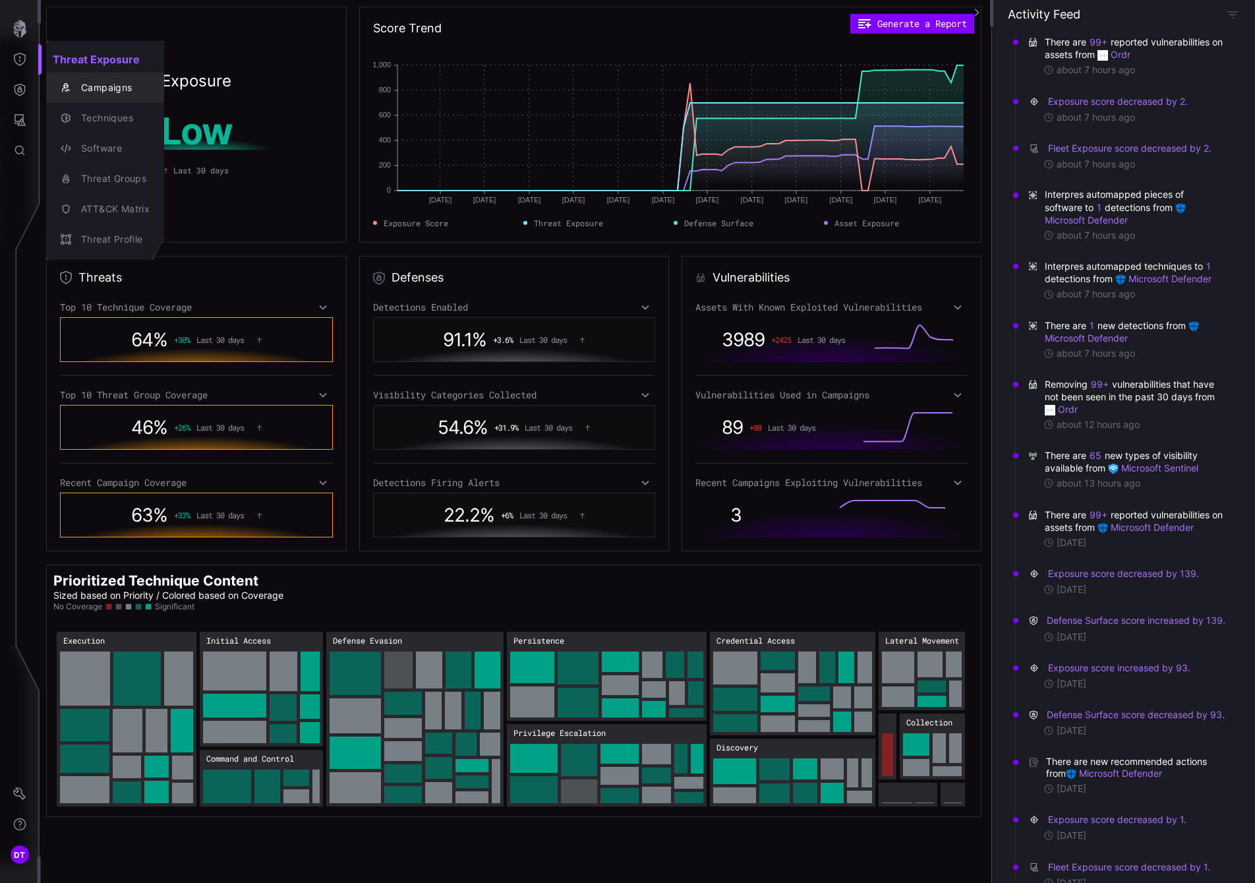
click at [98, 82] on div "Campaigns" at bounding box center [111, 88] width 75 height 16
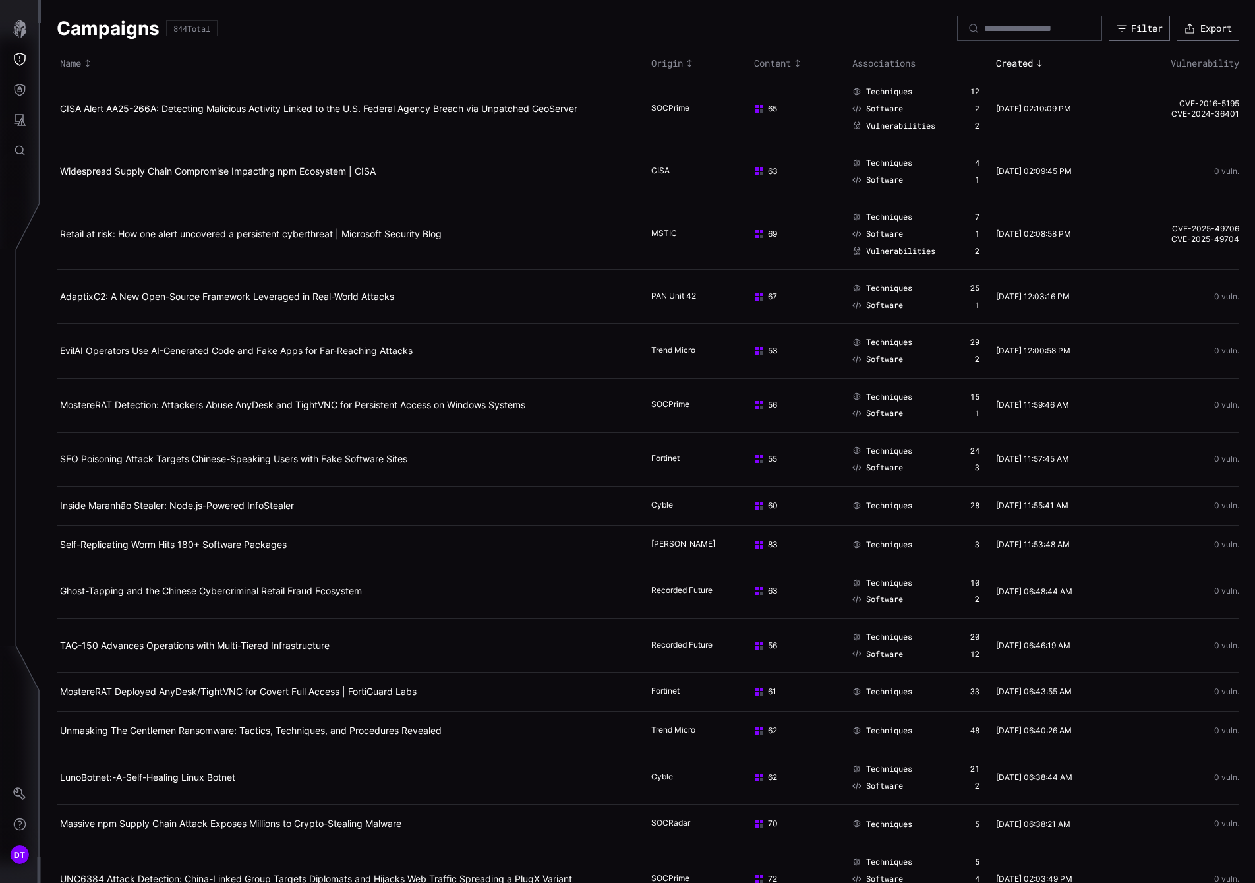
click at [880, 126] on span "Vulnerabilities" at bounding box center [900, 126] width 69 height 11
click at [162, 175] on link "Widespread Supply Chain Compromise Impacting npm Ecosystem | CISA" at bounding box center [218, 170] width 316 height 11
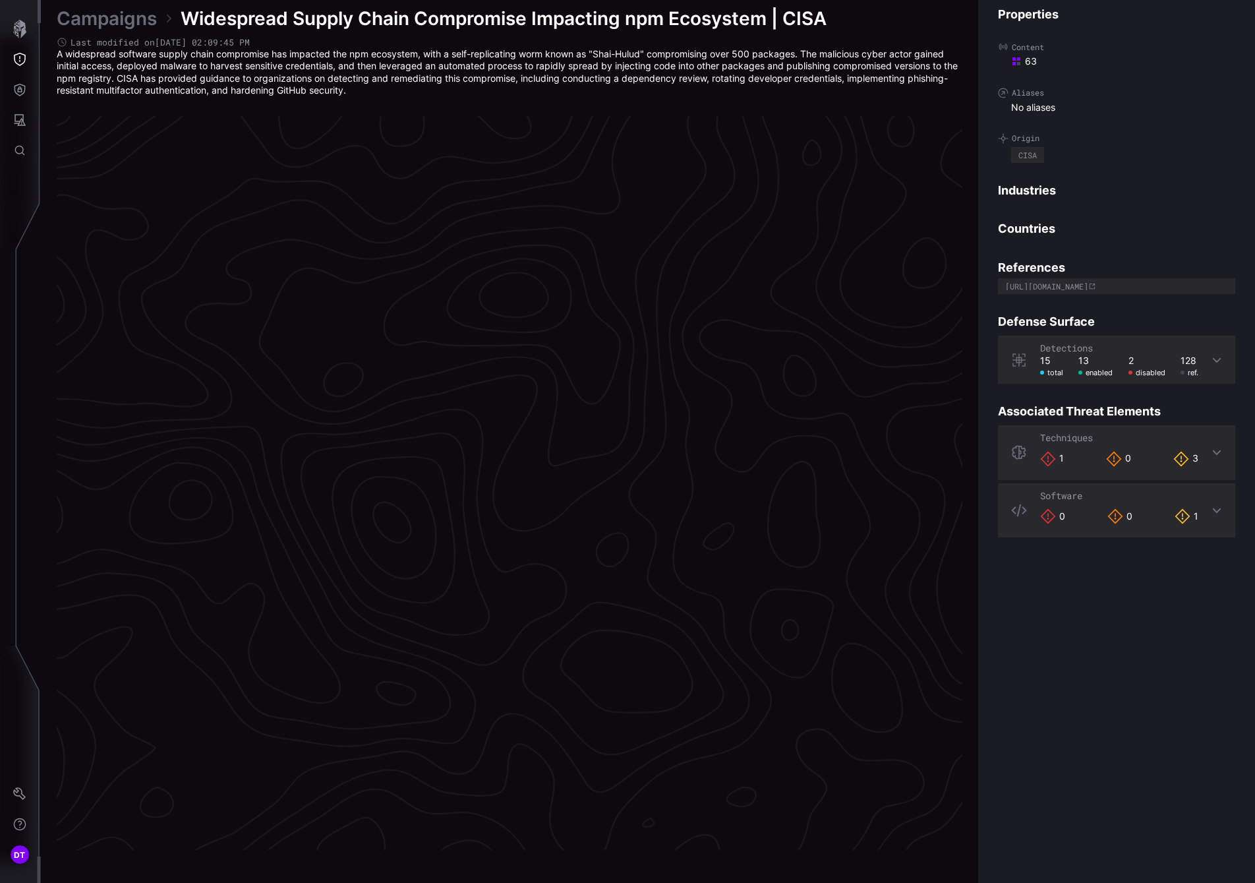
scroll to position [2605, 541]
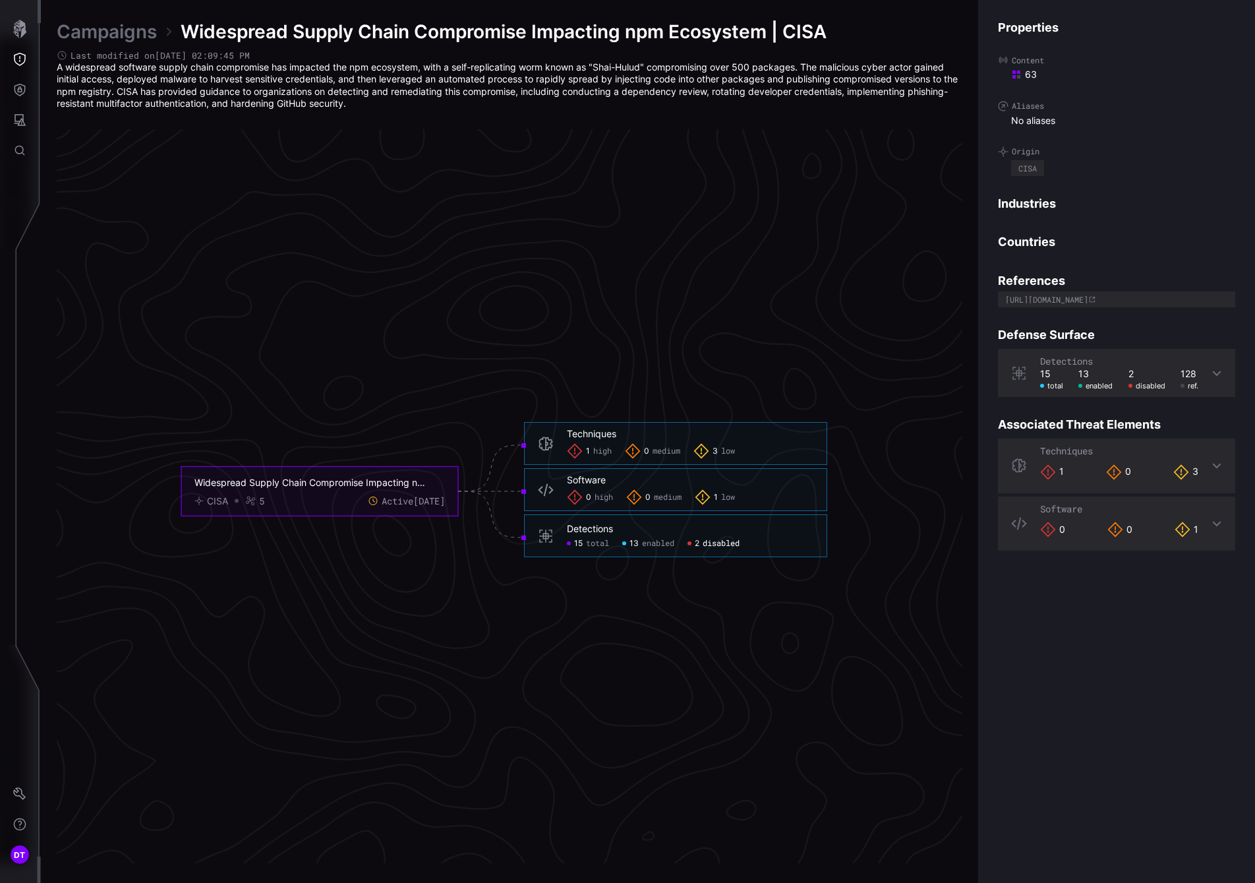
click at [711, 546] on span "disabled" at bounding box center [721, 543] width 37 height 11
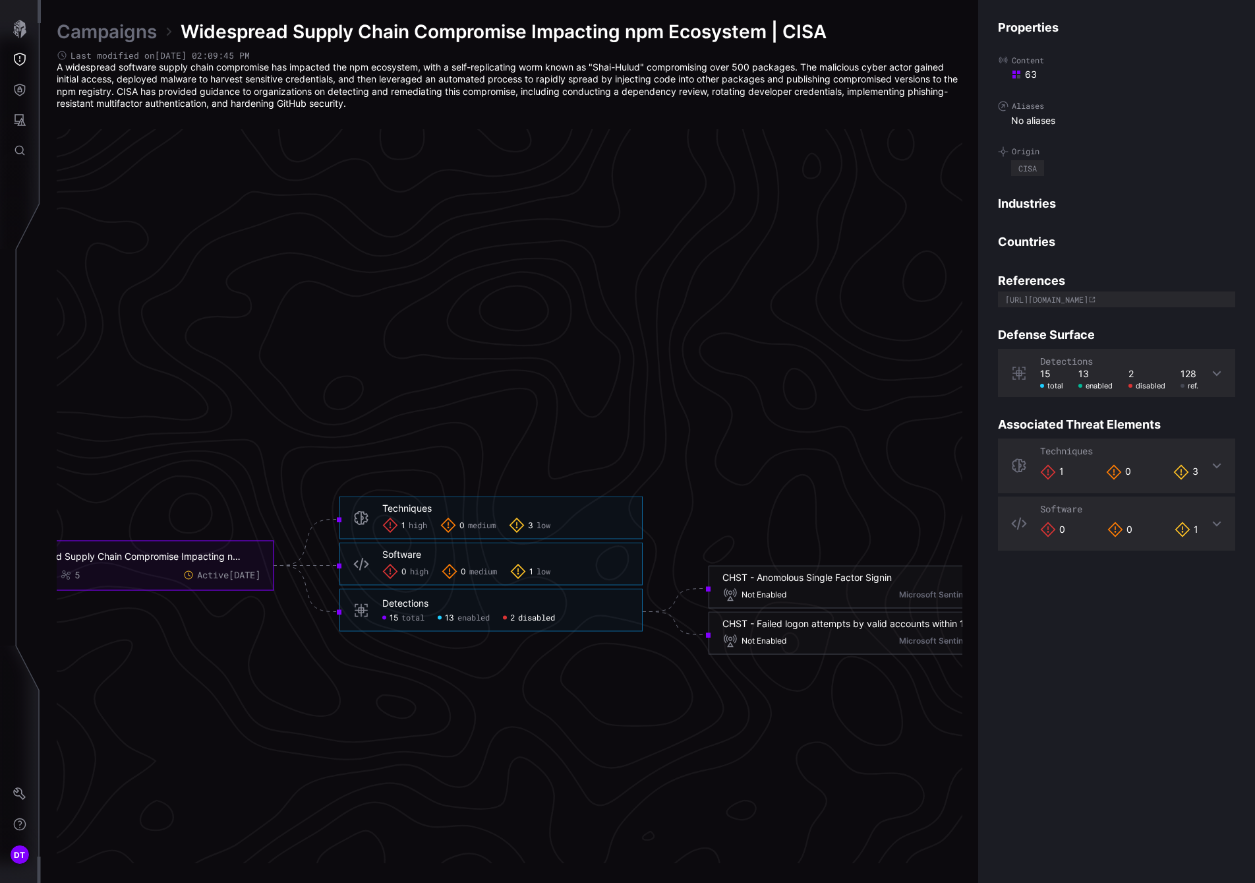
scroll to position [2539, 541]
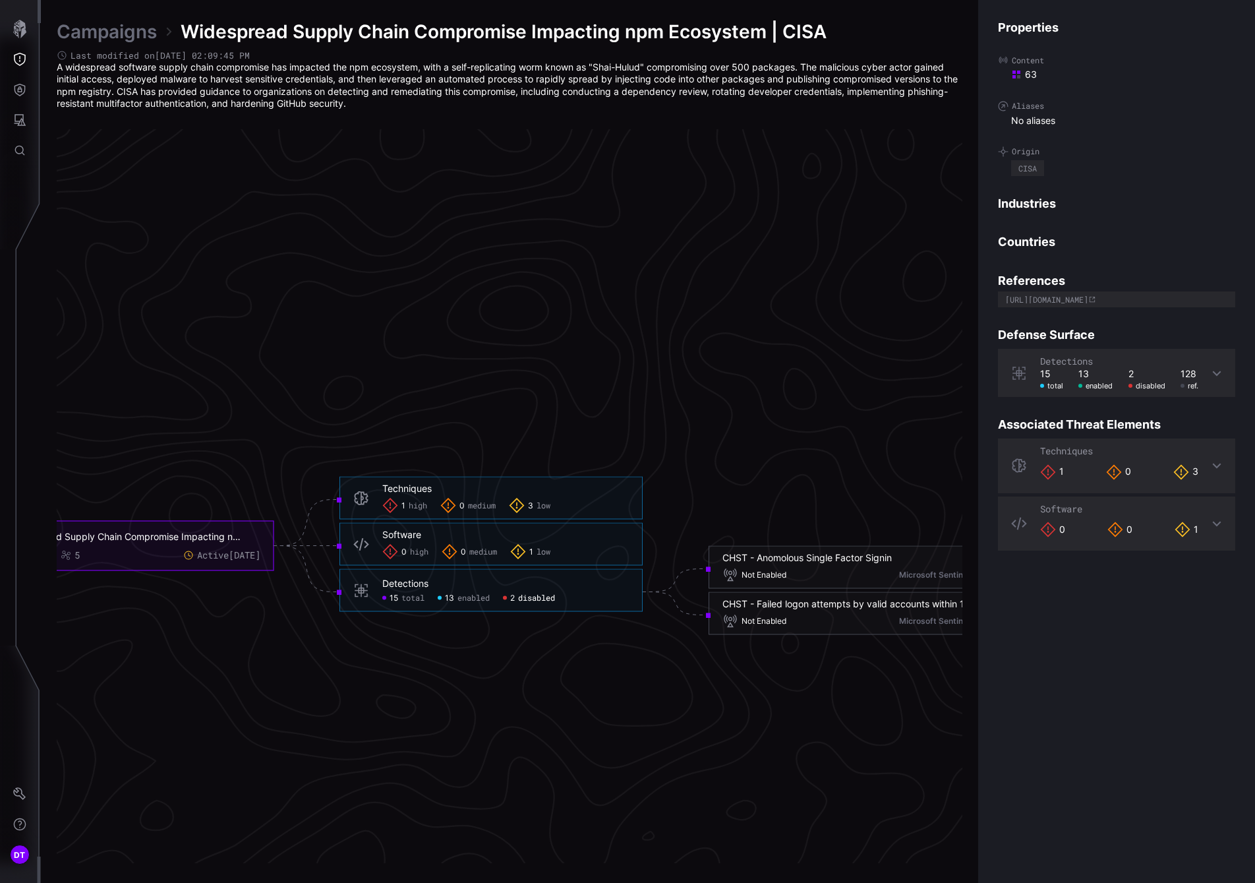
click at [411, 508] on span "high" at bounding box center [418, 505] width 18 height 11
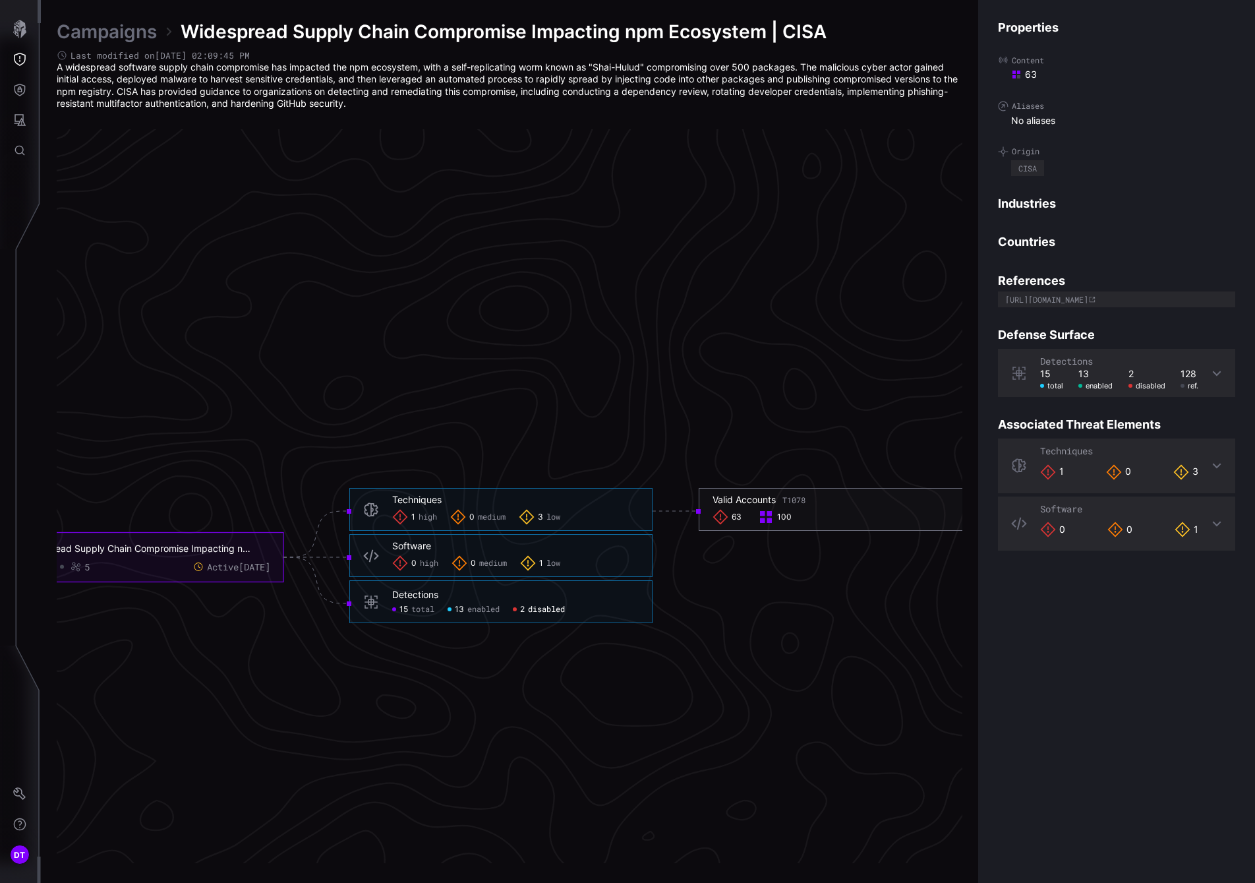
click at [733, 515] on span "63" at bounding box center [737, 517] width 10 height 11
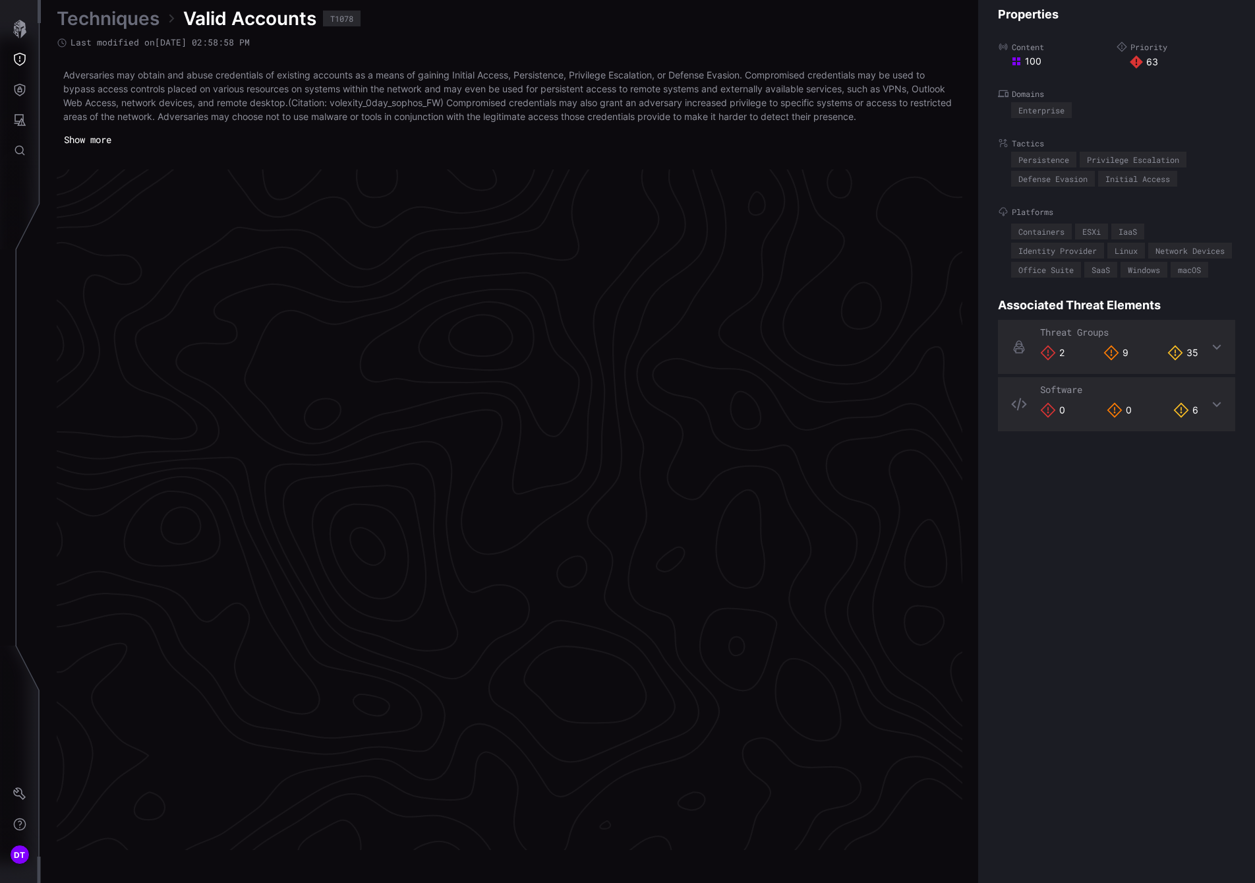
scroll to position [2632, 541]
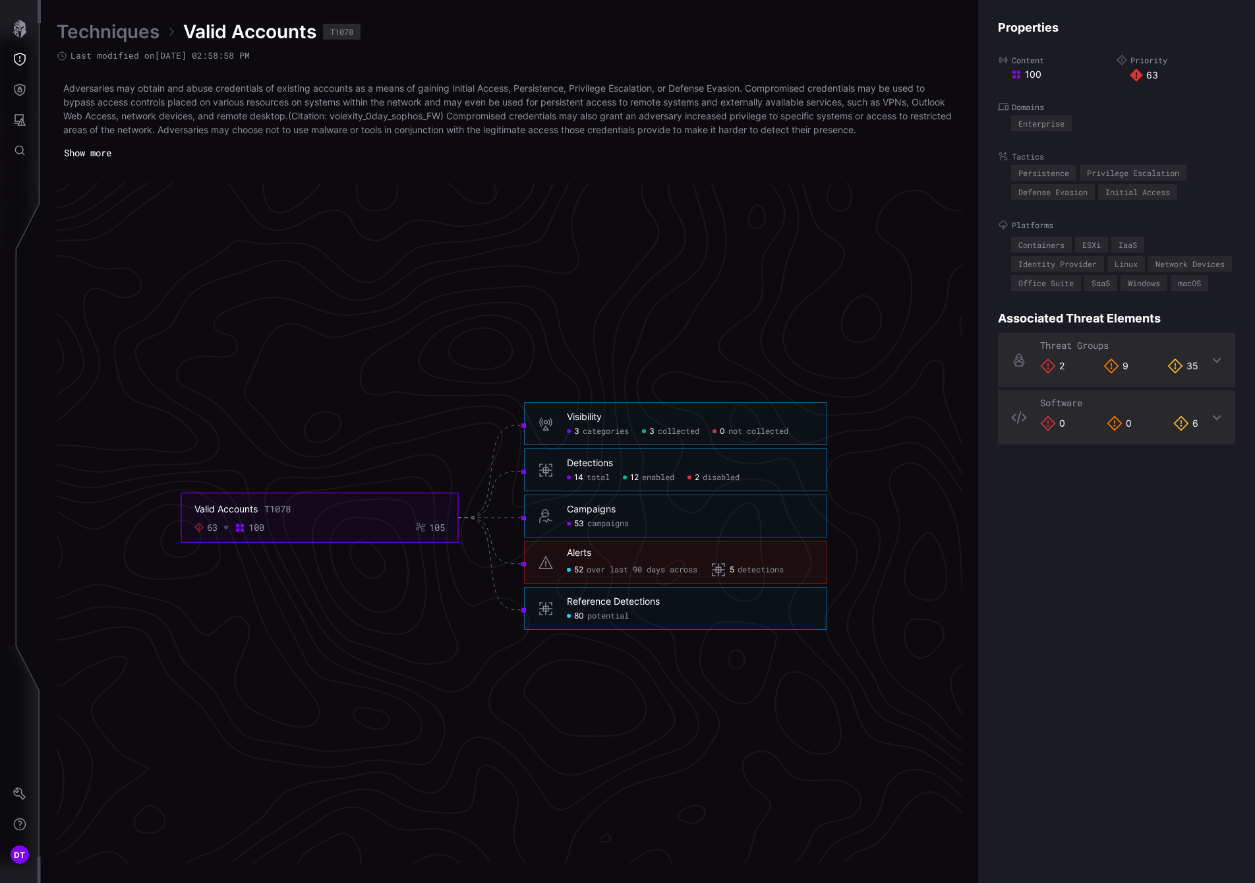
click at [103, 158] on button "Show more" at bounding box center [88, 153] width 62 height 20
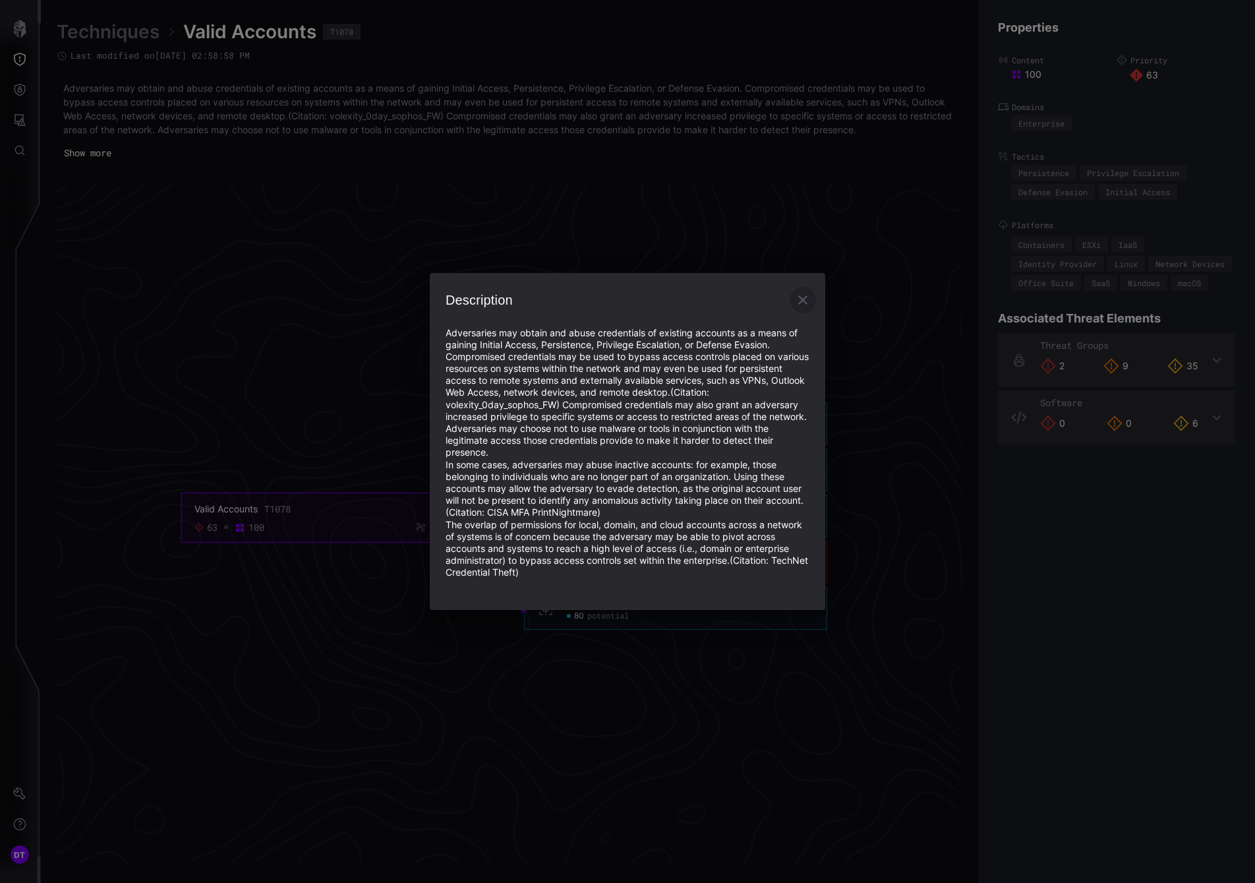
click at [807, 301] on icon "button" at bounding box center [803, 300] width 16 height 16
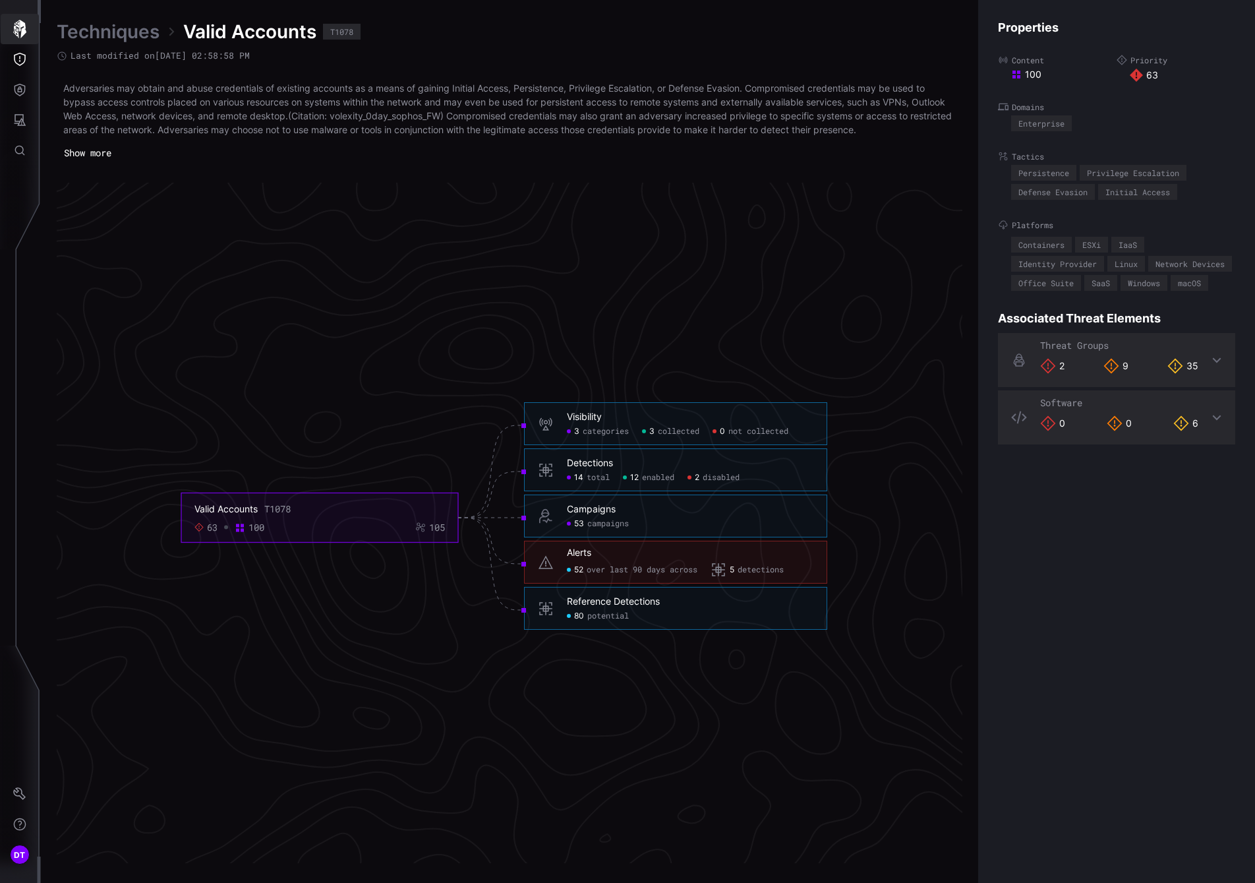
click at [16, 30] on icon "button" at bounding box center [19, 29] width 13 height 18
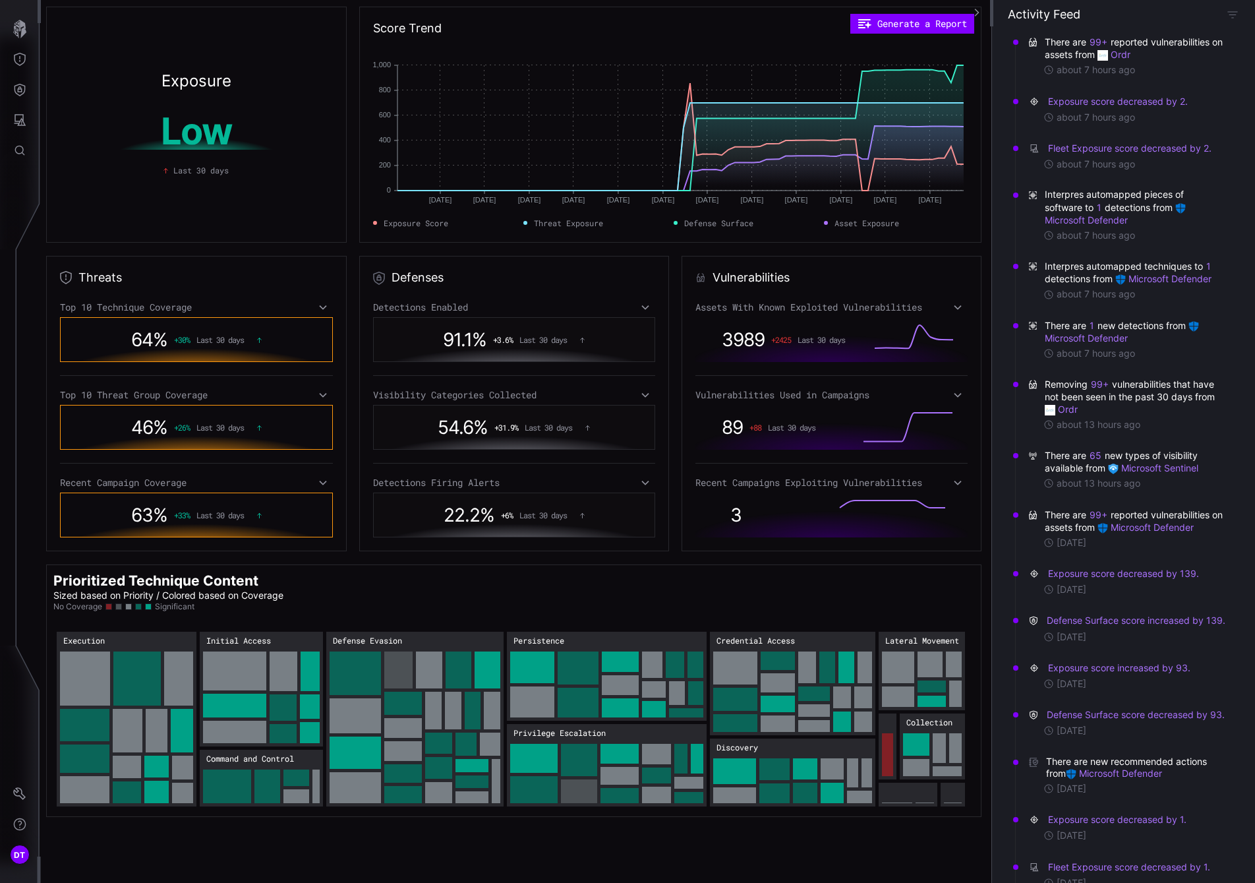
click at [318, 397] on icon at bounding box center [322, 395] width 9 height 11
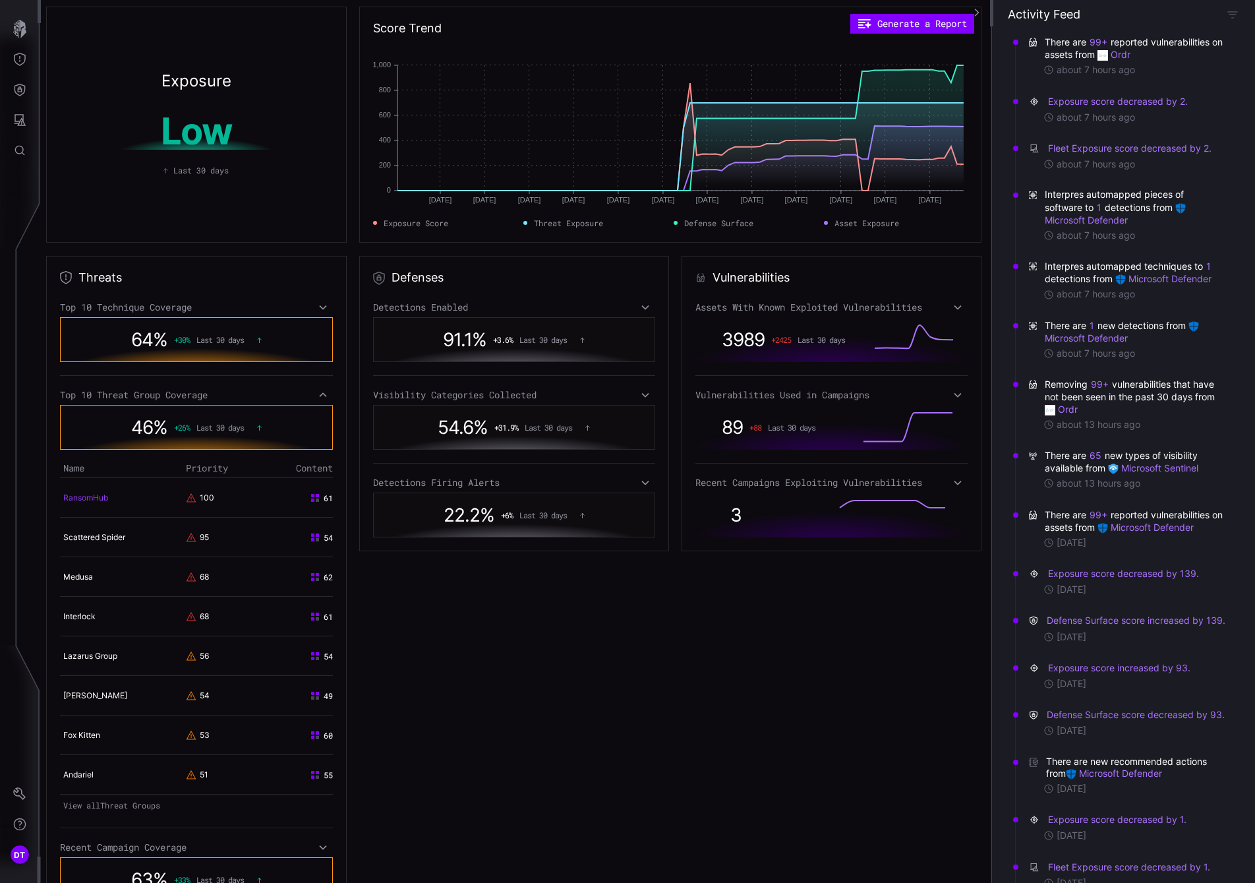
click at [92, 496] on link "RansomHub" at bounding box center [85, 497] width 45 height 10
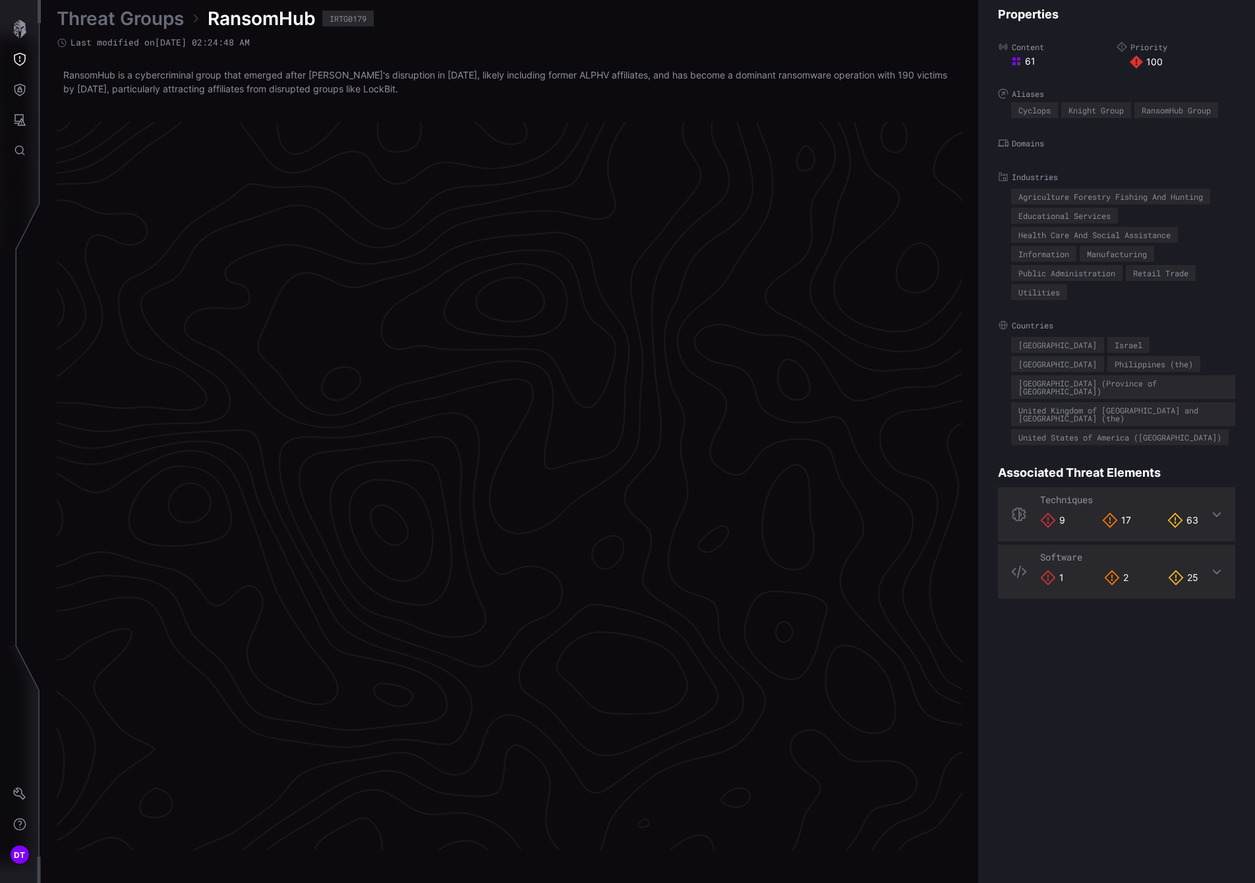
scroll to position [2608, 541]
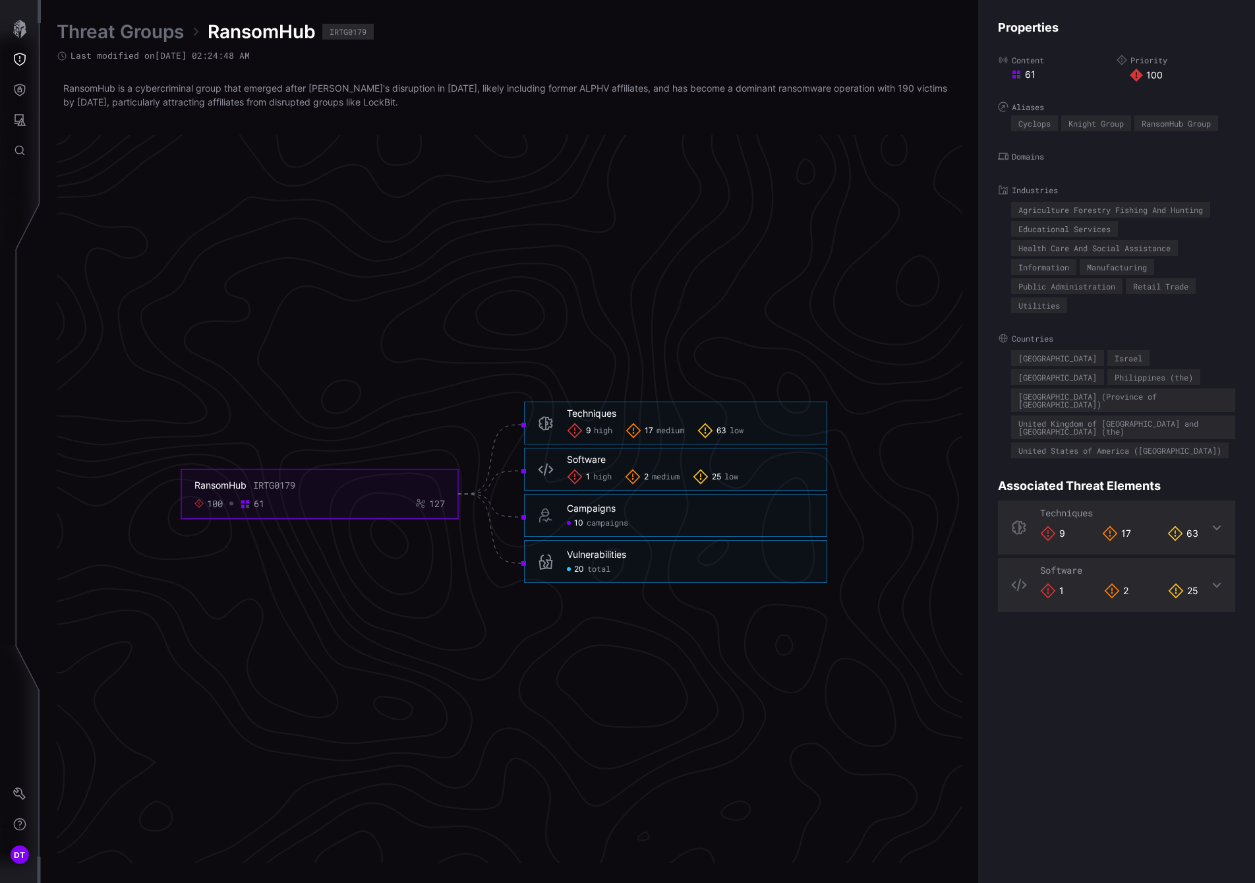
click at [605, 479] on span "high" at bounding box center [602, 477] width 18 height 11
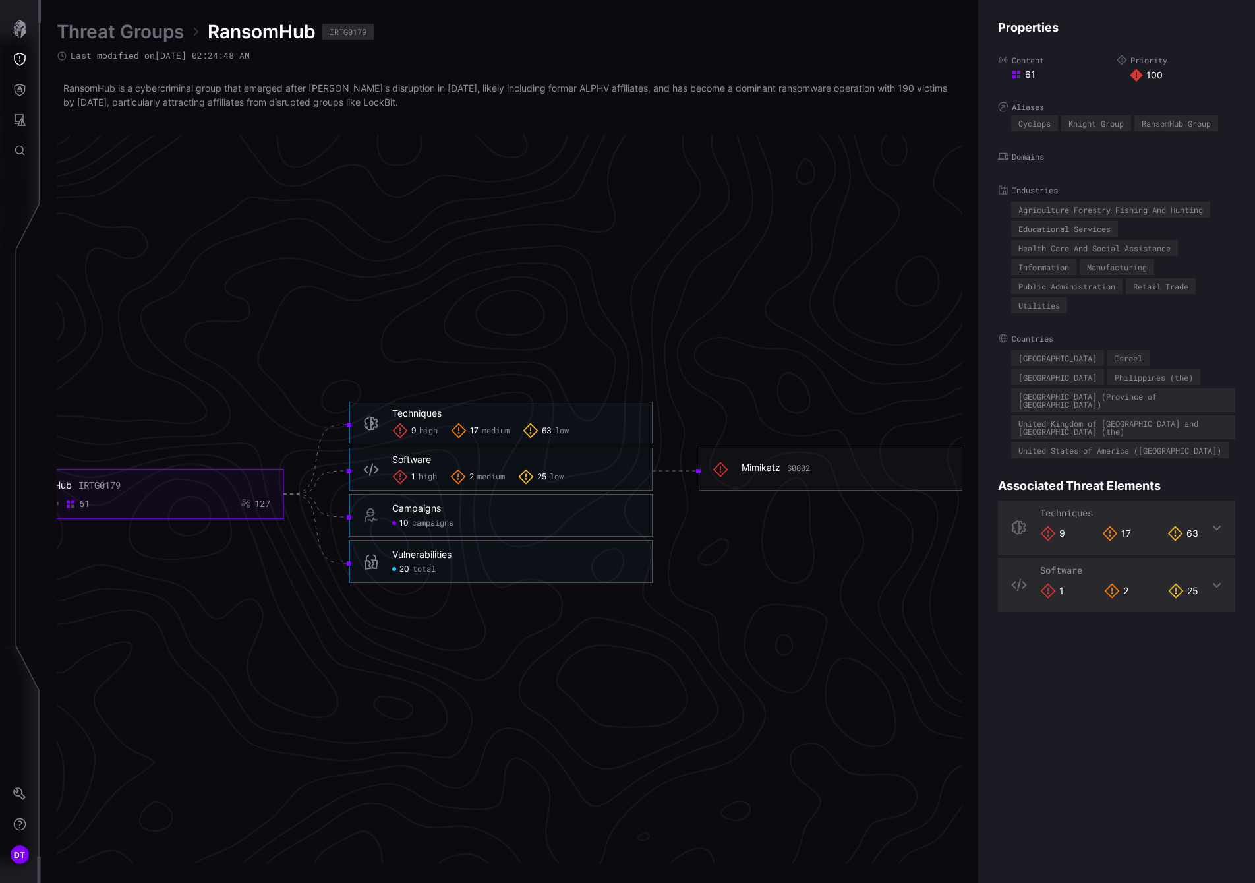
click at [481, 474] on span "medium" at bounding box center [491, 477] width 28 height 11
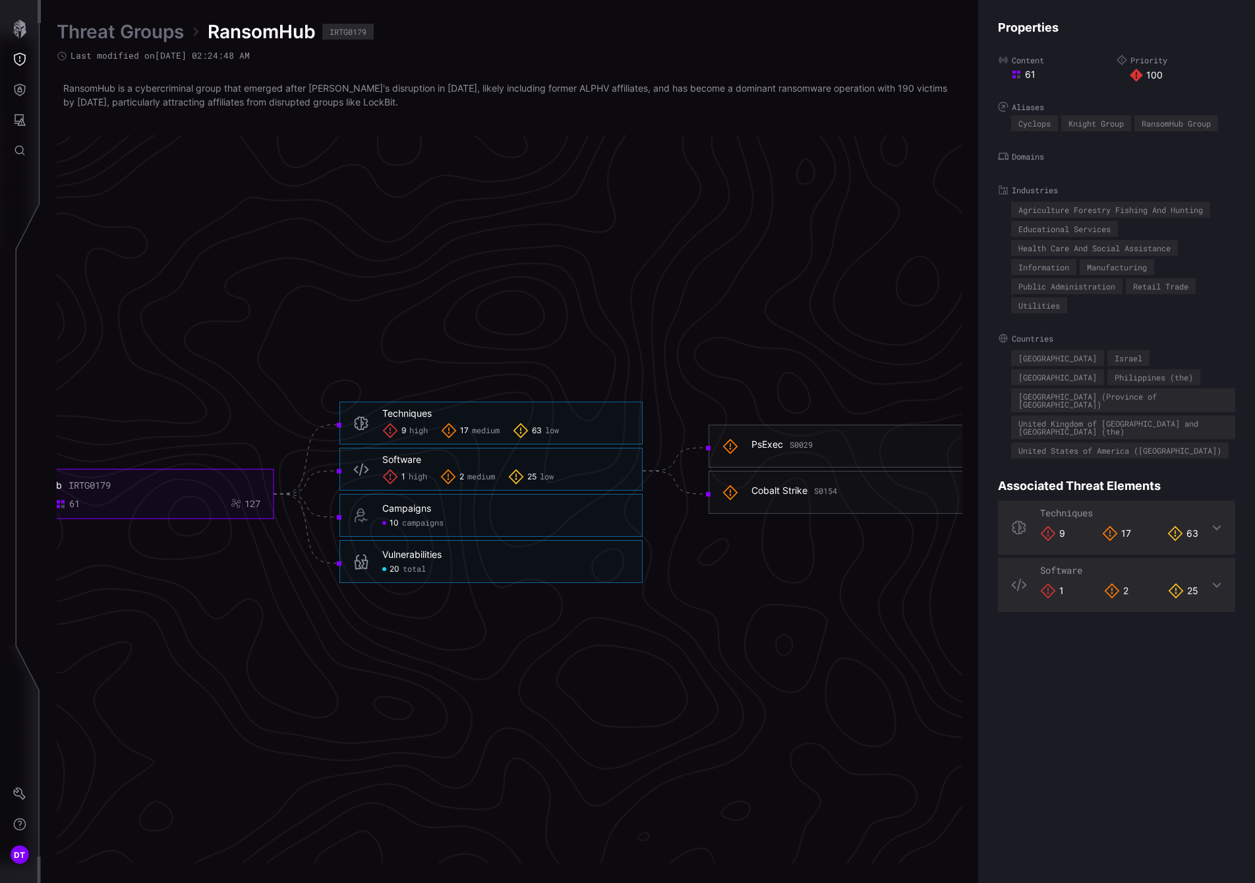
click at [540, 477] on div "25 low" at bounding box center [530, 477] width 45 height 16
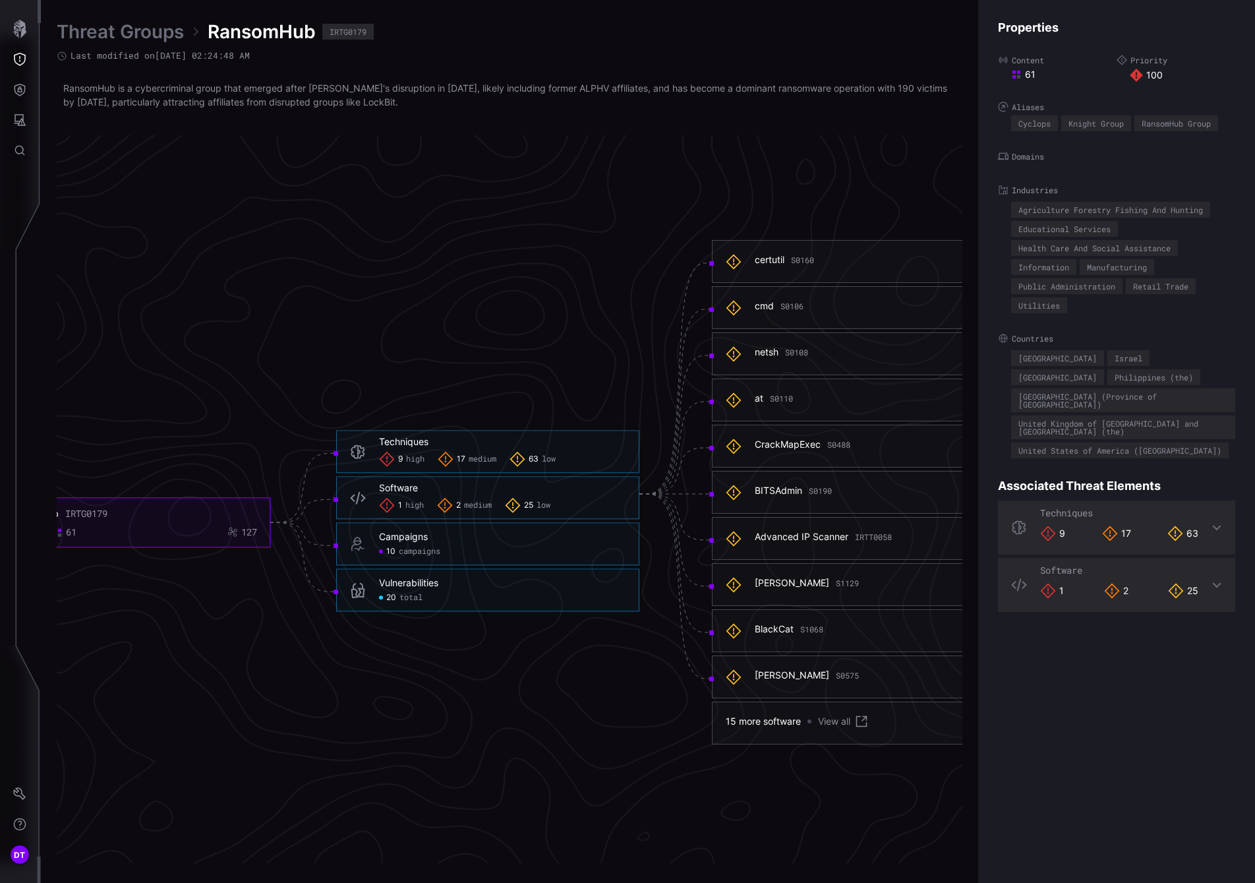
click at [469, 508] on span "medium" at bounding box center [478, 505] width 28 height 11
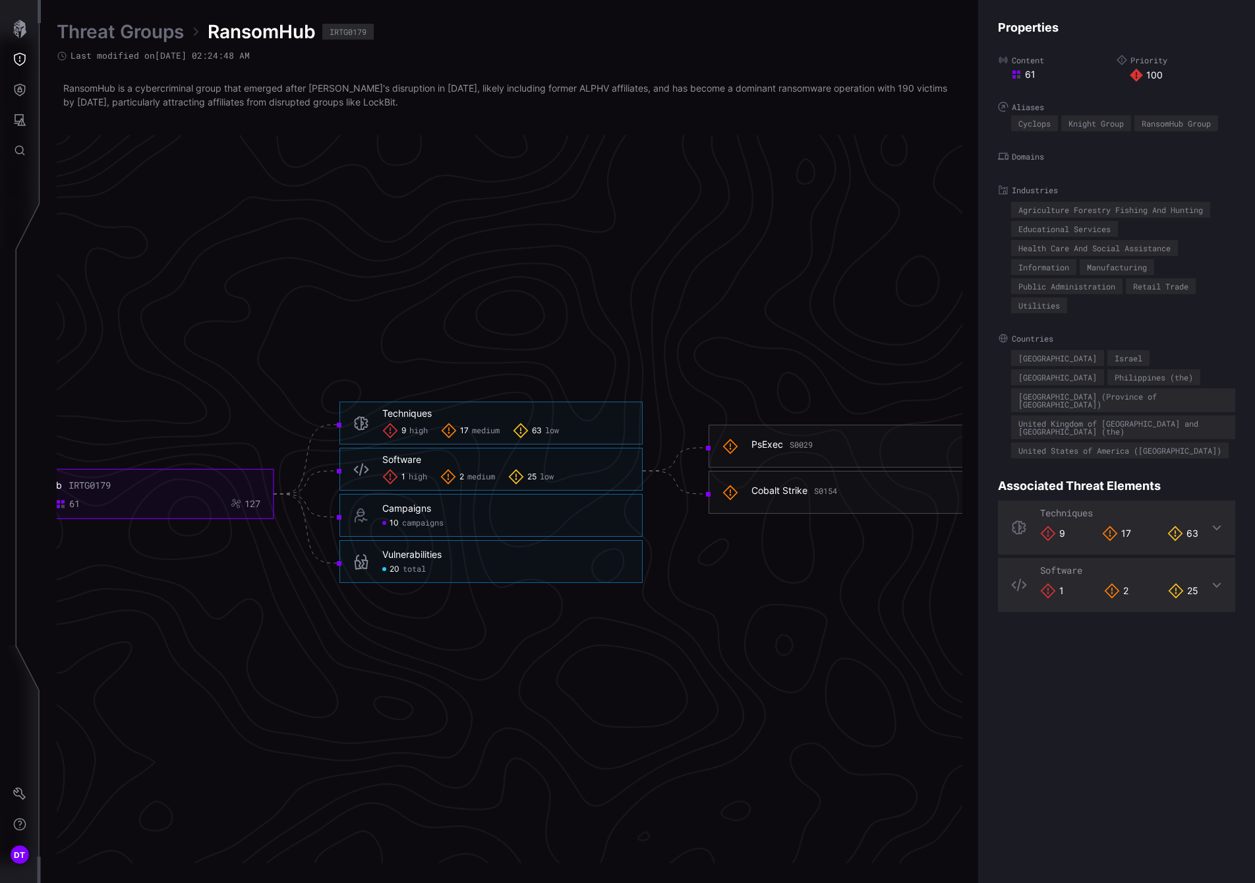
click at [410, 521] on span "campaigns" at bounding box center [423, 523] width 42 height 11
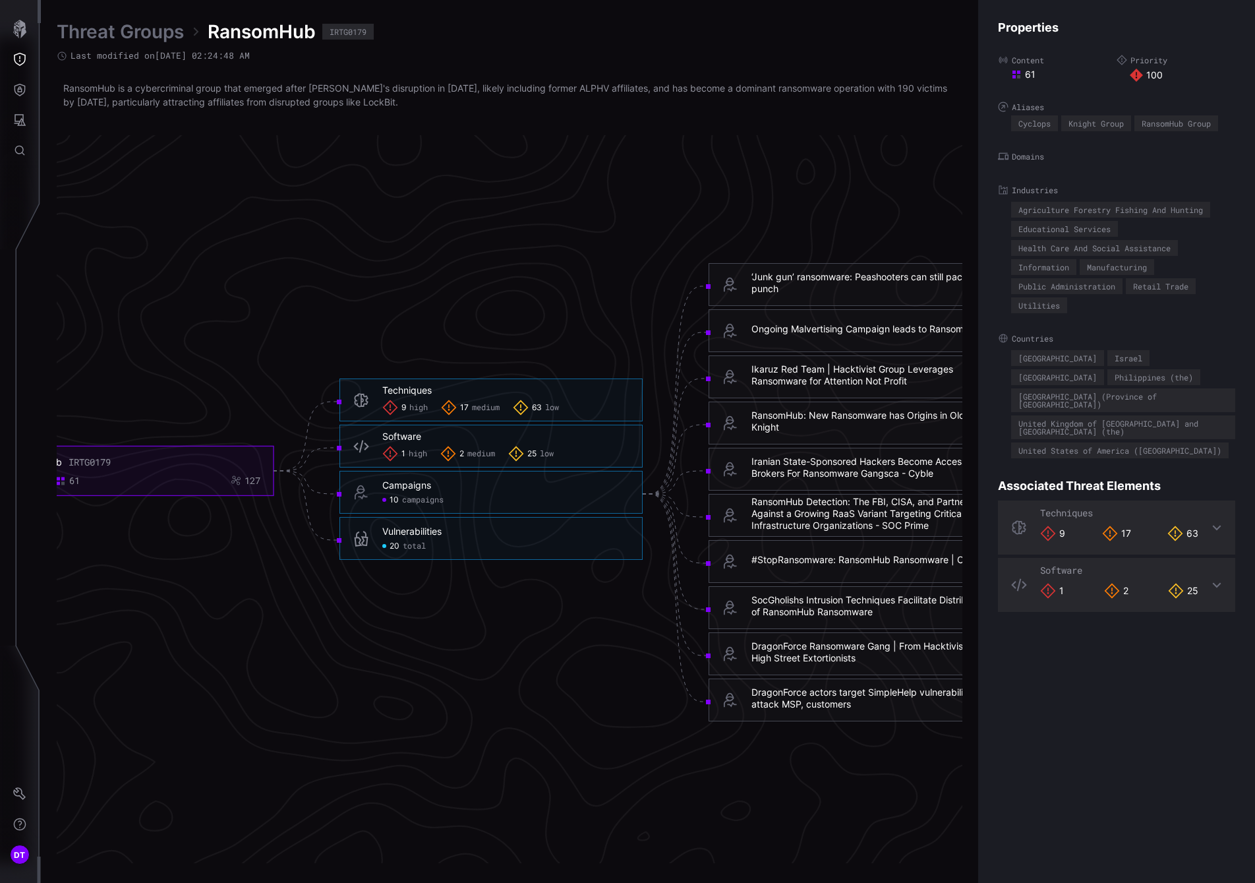
click at [407, 546] on span "total" at bounding box center [414, 546] width 23 height 11
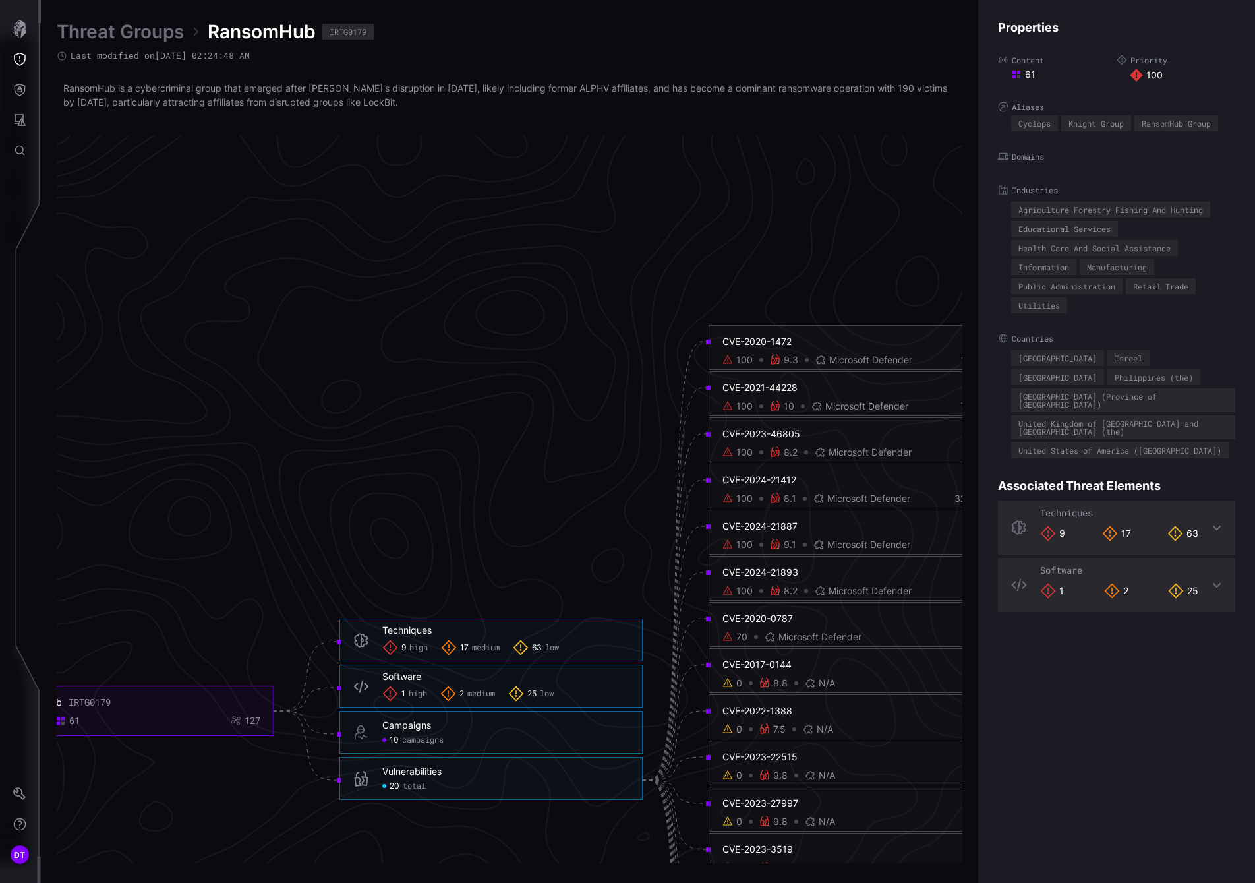
scroll to position [2344, 541]
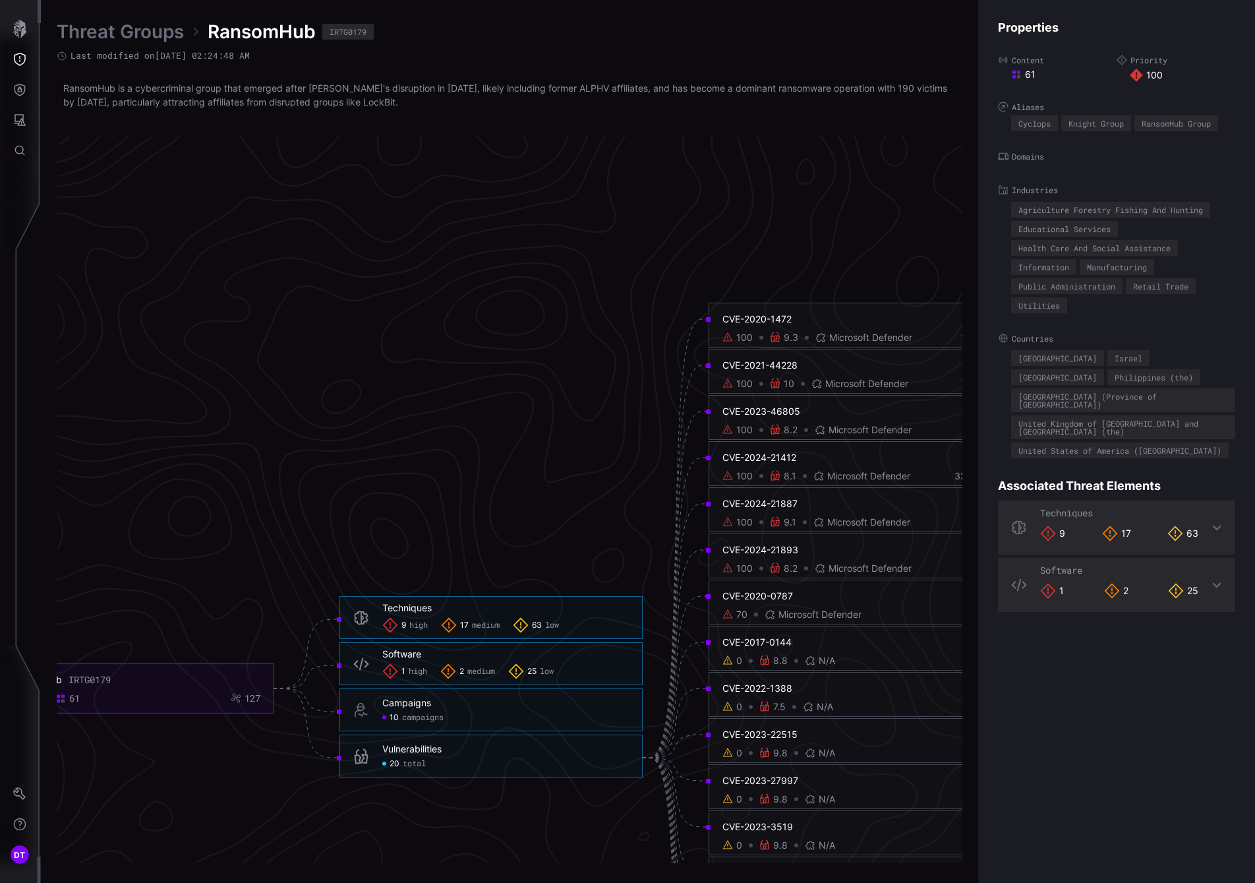
click at [743, 319] on div "CVE-2020-1472" at bounding box center [846, 319] width 249 height 12
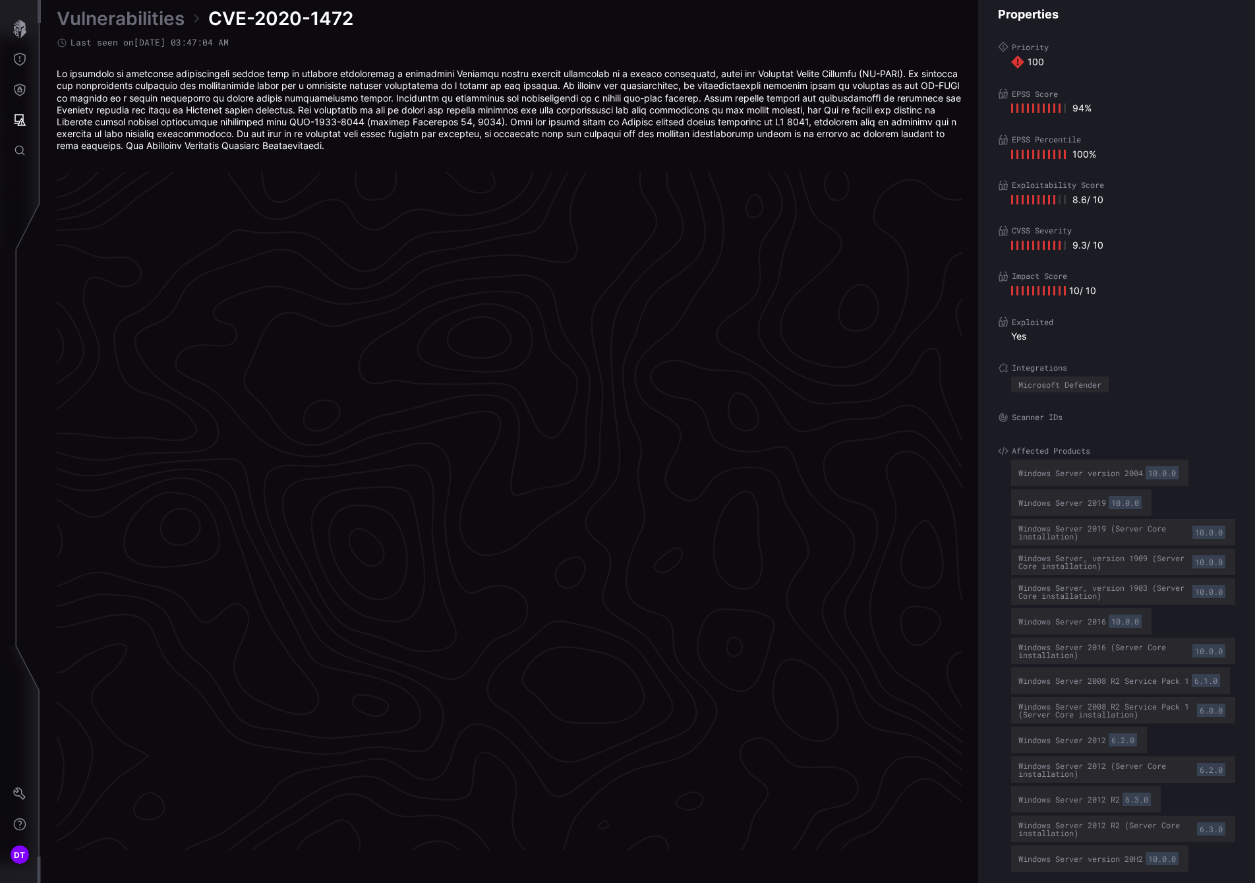
scroll to position [2632, 541]
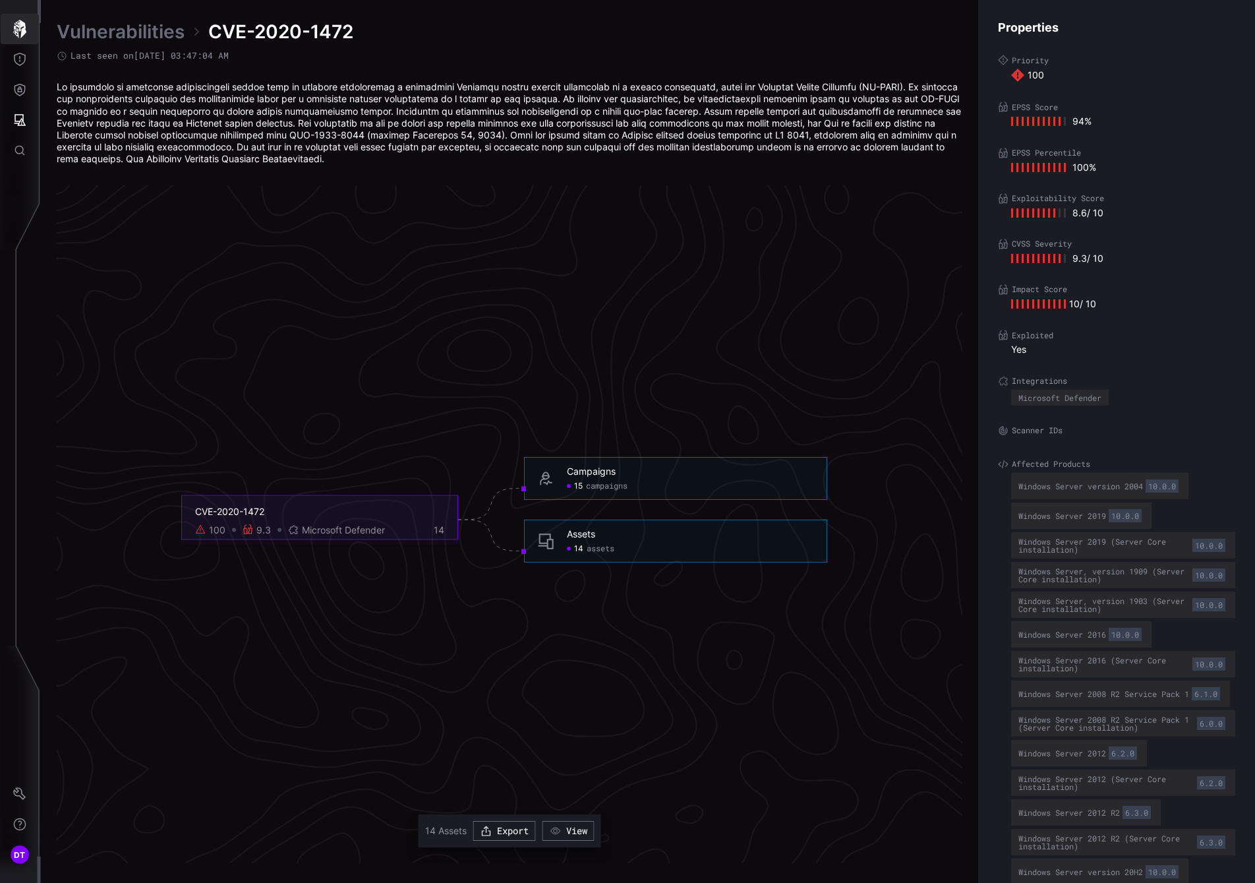
click at [20, 26] on icon "button" at bounding box center [20, 29] width 18 height 18
